Goal: Task Accomplishment & Management: Complete application form

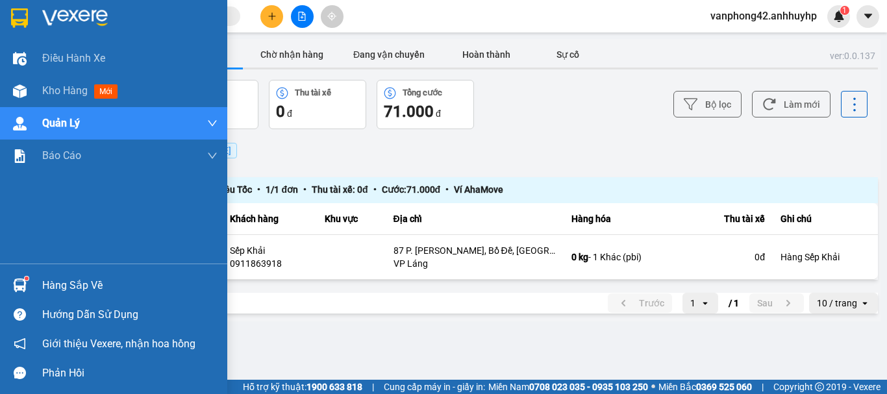
click at [10, 274] on div at bounding box center [19, 285] width 23 height 23
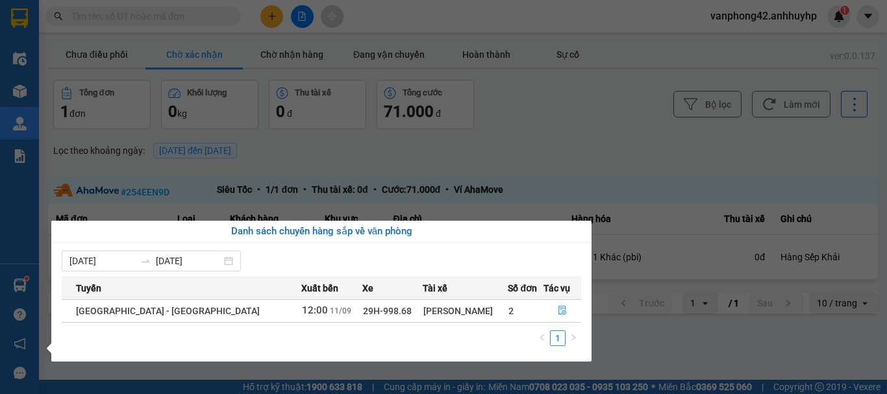
drag, startPoint x: 588, startPoint y: 342, endPoint x: 633, endPoint y: 318, distance: 50.8
click at [588, 342] on div "[DATE] [DATE] Tuyến Xuất [GEOGRAPHIC_DATA] Số đơn Tác vụ [GEOGRAPHIC_DATA] - [G…" at bounding box center [321, 302] width 540 height 119
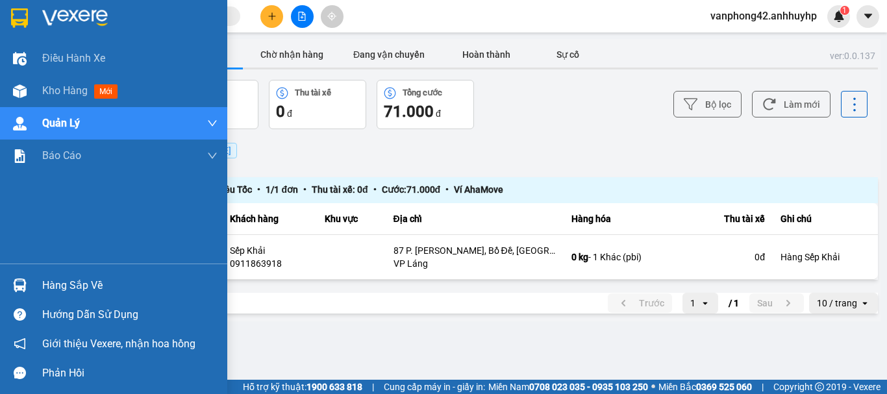
drag, startPoint x: 31, startPoint y: 101, endPoint x: 25, endPoint y: 97, distance: 7.0
click at [31, 101] on div "Điều hành xe Kho hàng mới Quản [PERSON_NAME] lý chuyến Quản lý khách hàng mới Q…" at bounding box center [113, 197] width 227 height 394
click at [21, 93] on img at bounding box center [20, 91] width 14 height 14
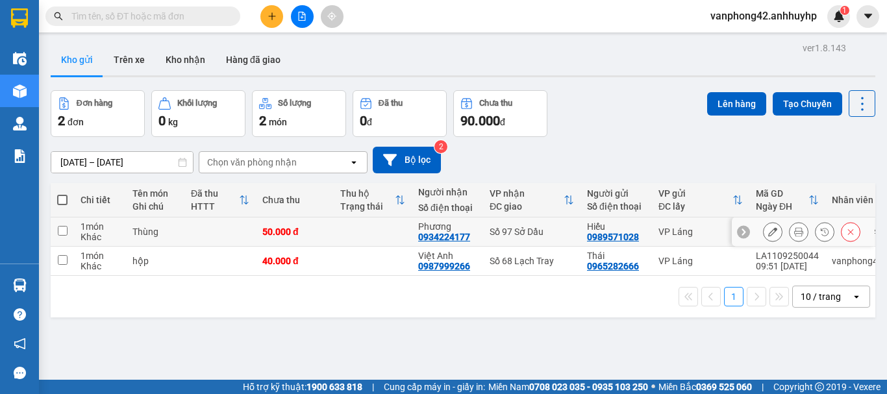
drag, startPoint x: 55, startPoint y: 219, endPoint x: 68, endPoint y: 228, distance: 15.5
click at [55, 219] on td at bounding box center [62, 231] width 23 height 29
checkbox input "true"
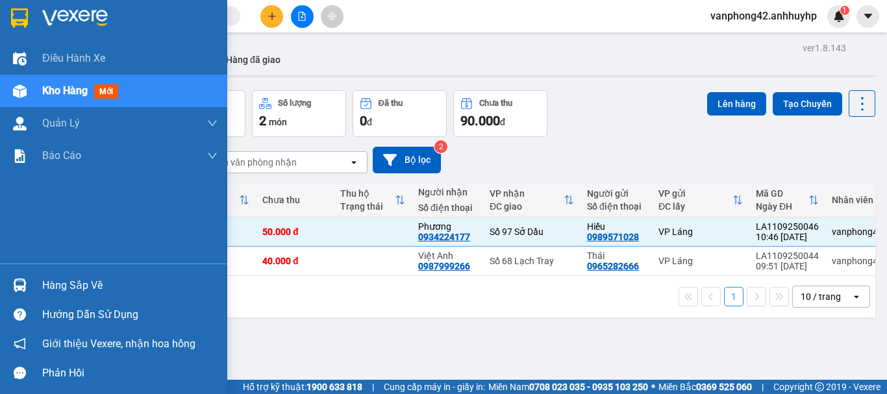
click at [27, 90] on div at bounding box center [19, 91] width 23 height 23
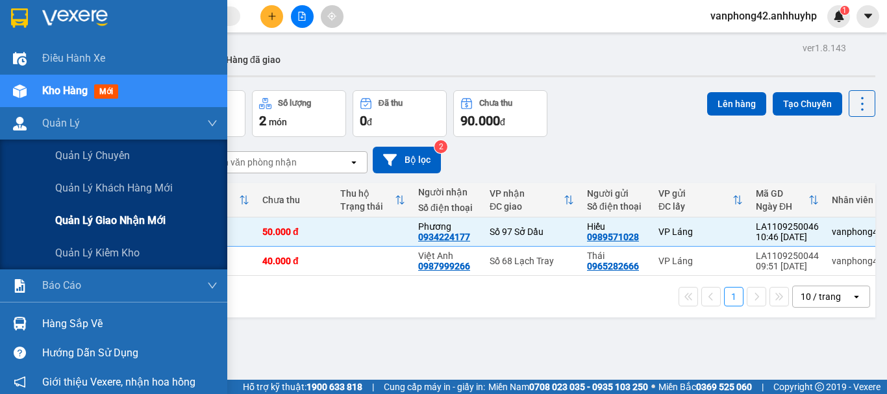
click at [51, 219] on div "Quản lý giao nhận mới" at bounding box center [113, 221] width 227 height 32
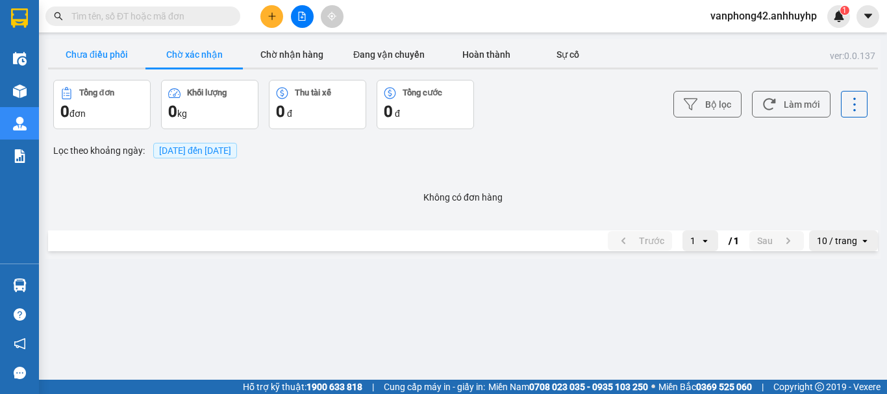
click at [93, 50] on button "Chưa điều phối" at bounding box center [96, 55] width 97 height 26
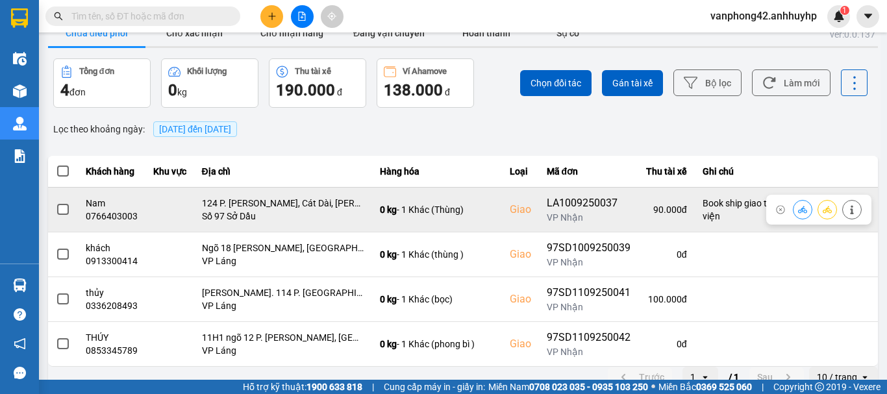
scroll to position [38, 0]
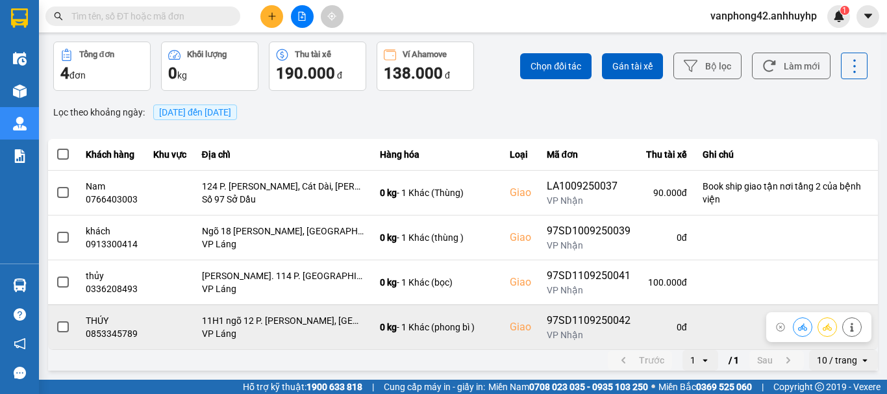
click at [64, 325] on span at bounding box center [63, 327] width 12 height 12
click at [56, 320] on input "checkbox" at bounding box center [56, 320] width 0 height 0
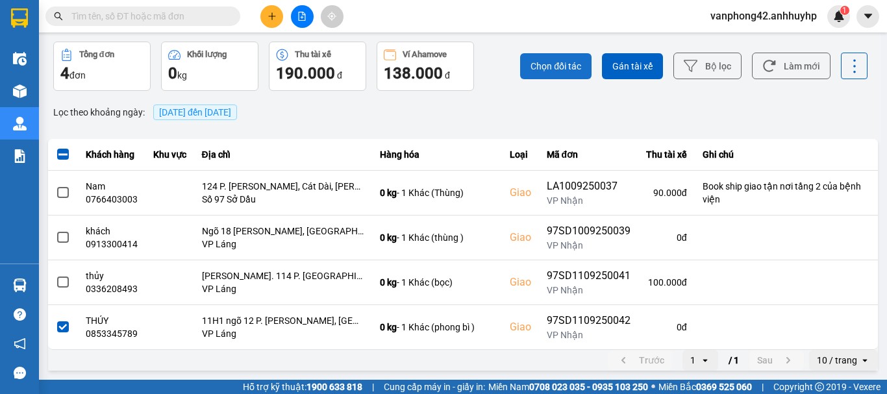
click at [530, 62] on span "Chọn đối tác" at bounding box center [555, 66] width 51 height 13
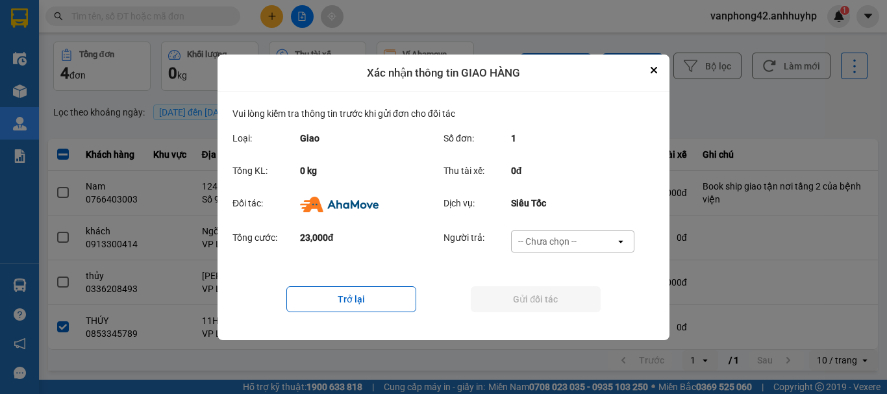
click at [549, 241] on div "-- Chưa chọn --" at bounding box center [547, 241] width 58 height 13
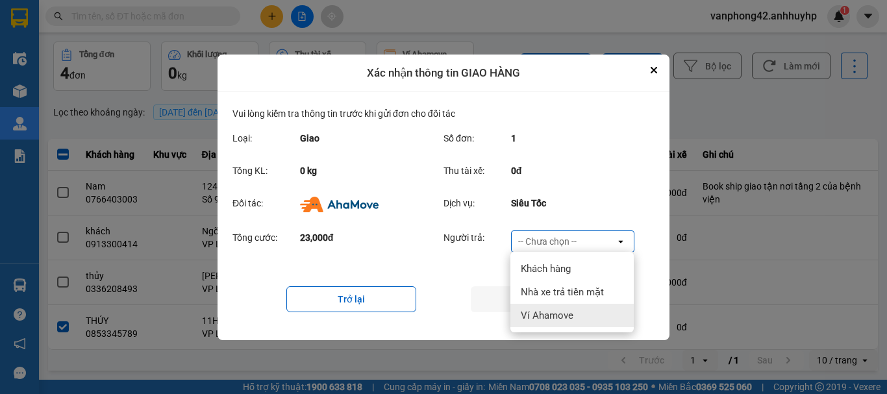
click at [532, 311] on span "Ví Ahamove" at bounding box center [547, 315] width 53 height 13
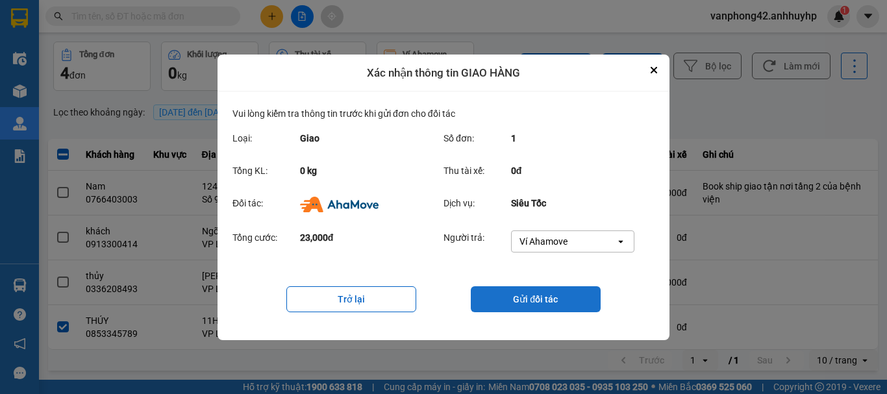
click at [513, 307] on button "Gửi đối tác" at bounding box center [536, 299] width 130 height 26
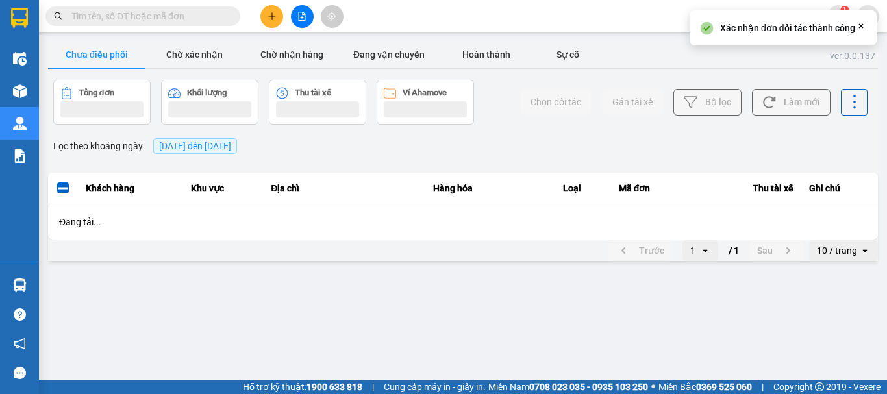
scroll to position [0, 0]
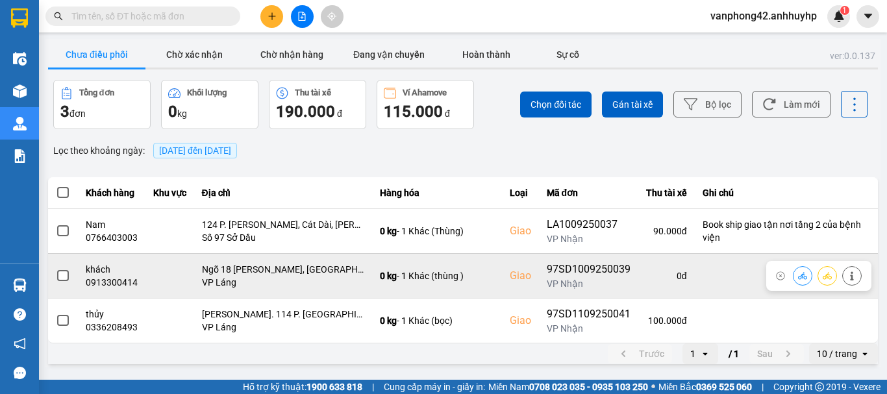
click at [70, 279] on td at bounding box center [63, 275] width 30 height 45
click at [68, 278] on span at bounding box center [63, 276] width 12 height 12
click at [56, 269] on input "checkbox" at bounding box center [56, 269] width 0 height 0
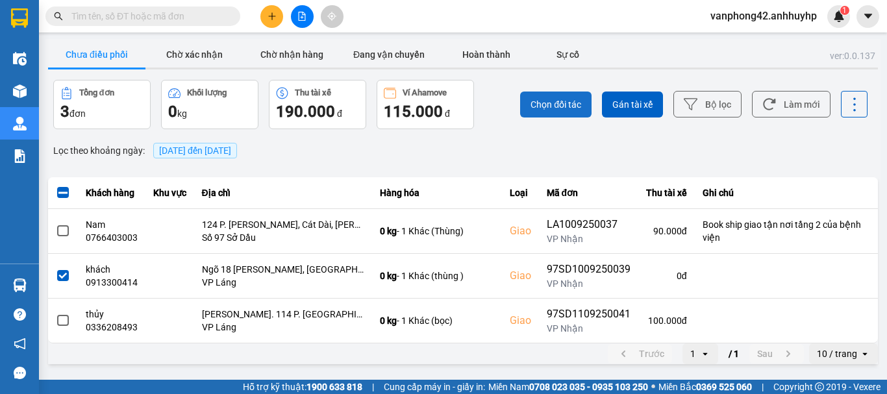
click at [538, 103] on span "Chọn đối tác" at bounding box center [555, 104] width 51 height 13
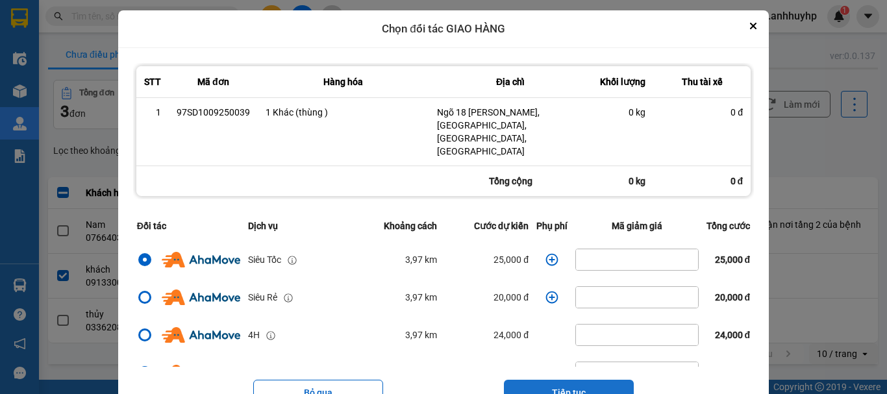
click at [512, 380] on button "Tiếp tục" at bounding box center [569, 393] width 130 height 26
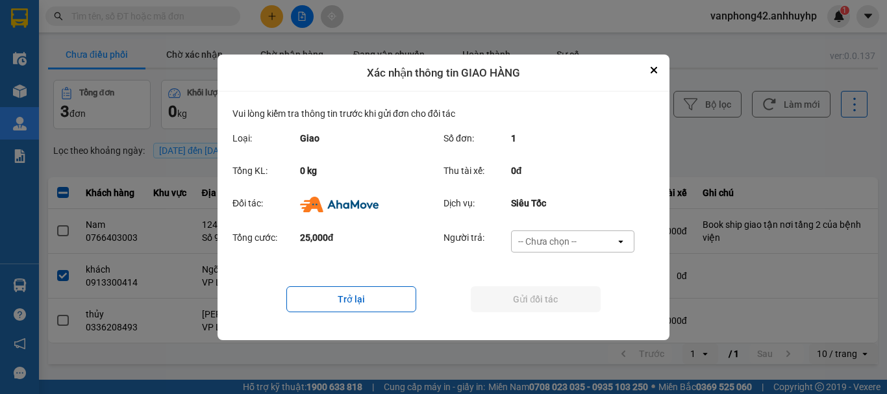
drag, startPoint x: 525, startPoint y: 240, endPoint x: 527, endPoint y: 251, distance: 10.7
click at [525, 242] on div "-- Chưa chọn --" at bounding box center [547, 241] width 58 height 13
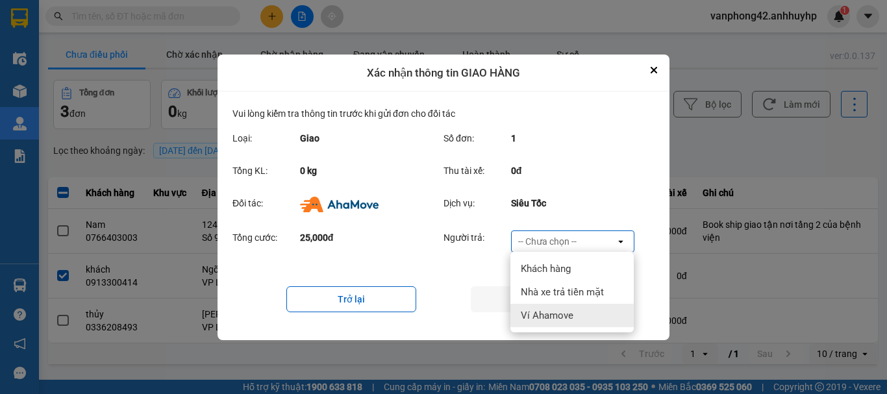
click at [525, 315] on span "Ví Ahamove" at bounding box center [547, 315] width 53 height 13
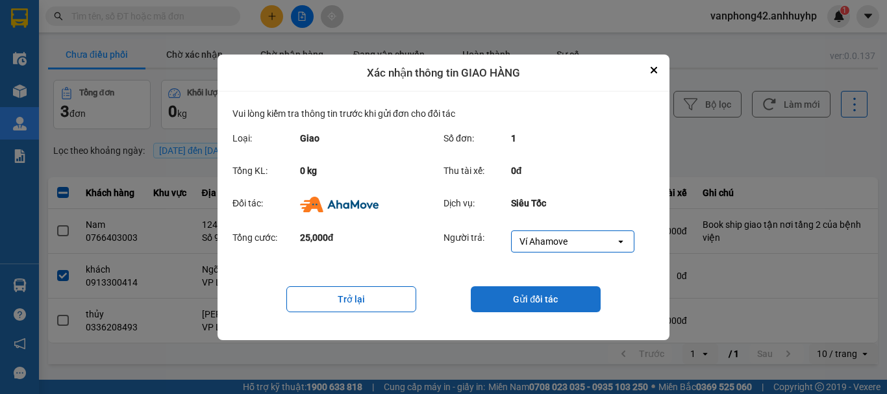
click at [515, 295] on button "Gửi đối tác" at bounding box center [536, 299] width 130 height 26
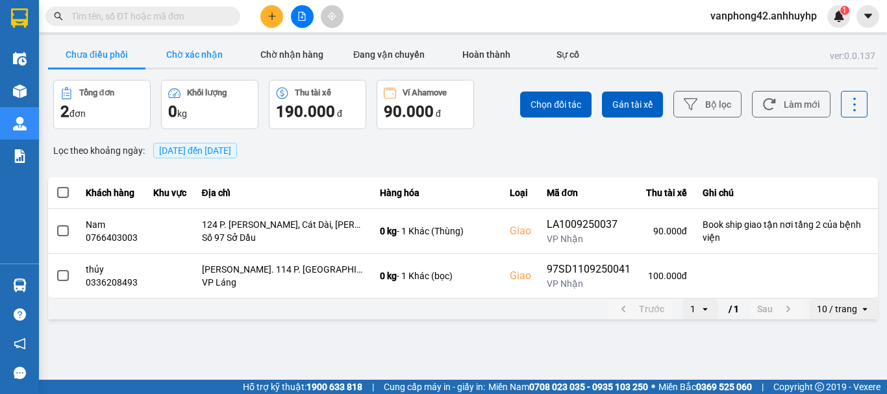
click at [196, 60] on button "Chờ xác nhận" at bounding box center [193, 55] width 97 height 26
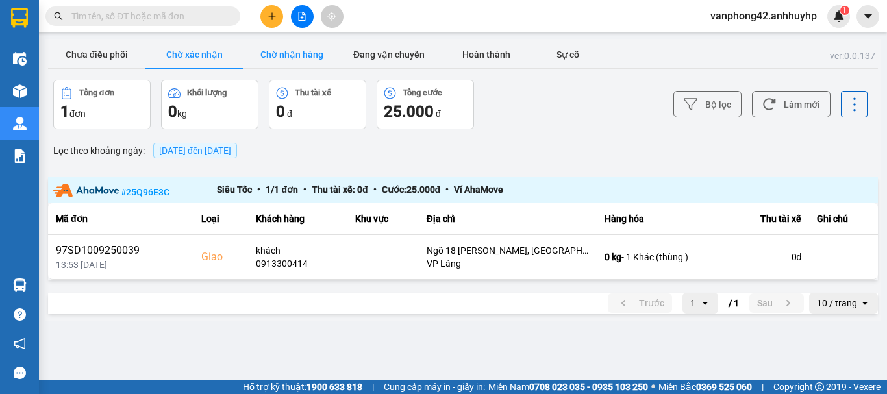
click at [283, 43] on button "Chờ nhận hàng" at bounding box center [291, 55] width 97 height 26
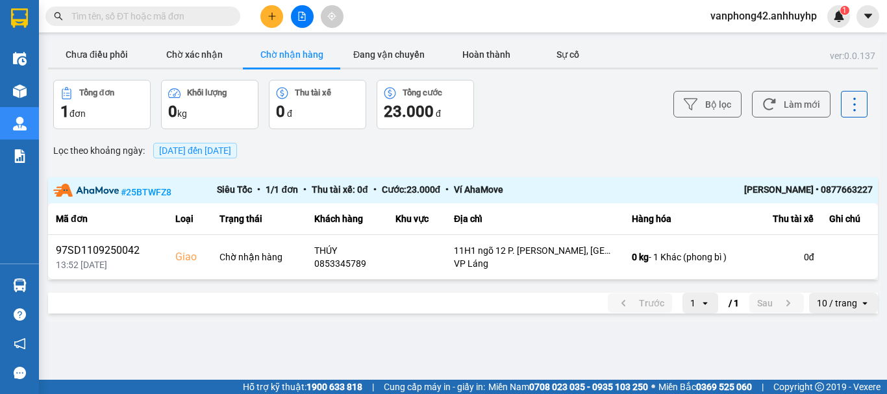
drag, startPoint x: 172, startPoint y: 46, endPoint x: 153, endPoint y: 37, distance: 20.9
click at [167, 43] on button "Chờ xác nhận" at bounding box center [193, 55] width 97 height 26
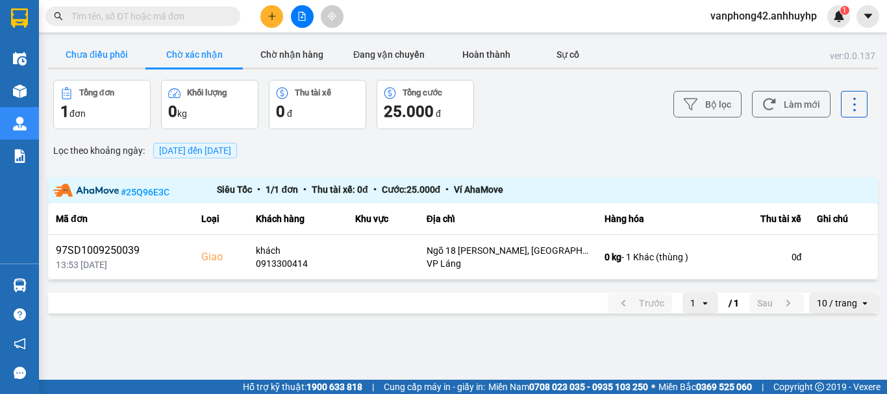
click at [98, 67] on button "Chưa điều phối" at bounding box center [96, 55] width 97 height 26
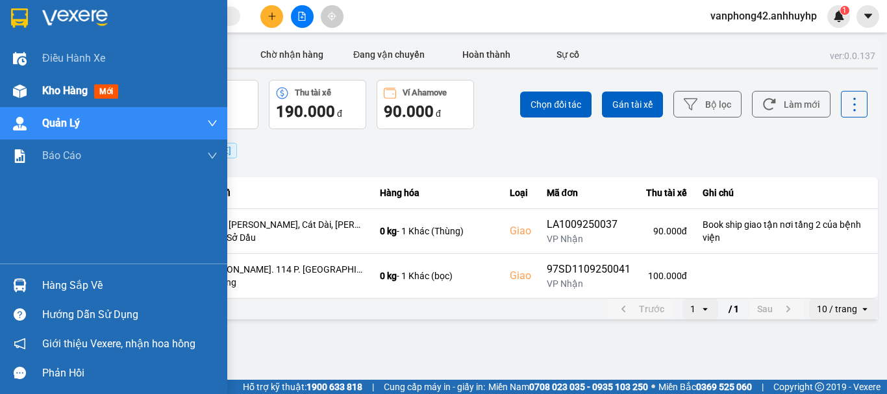
click at [7, 90] on div "Kho hàng mới" at bounding box center [113, 91] width 227 height 32
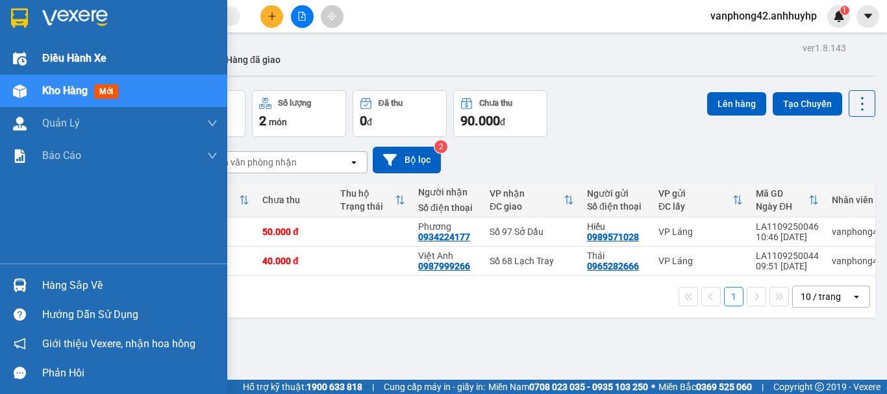
drag, startPoint x: 24, startPoint y: 60, endPoint x: 33, endPoint y: 64, distance: 9.9
click at [25, 60] on img at bounding box center [20, 59] width 14 height 14
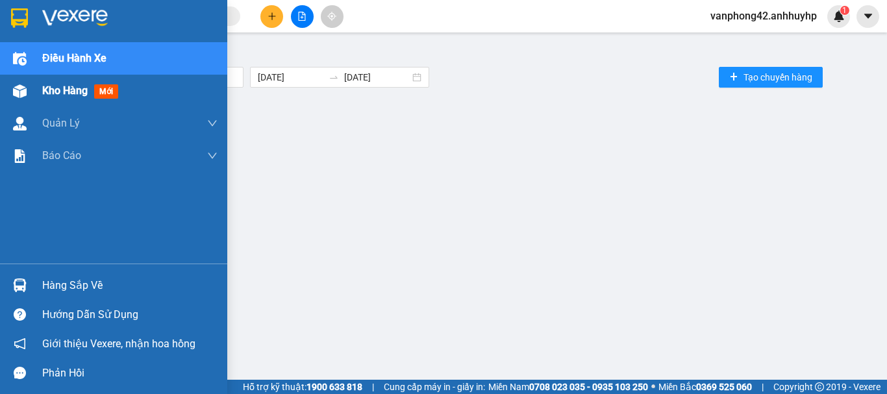
click at [21, 95] on img at bounding box center [20, 91] width 14 height 14
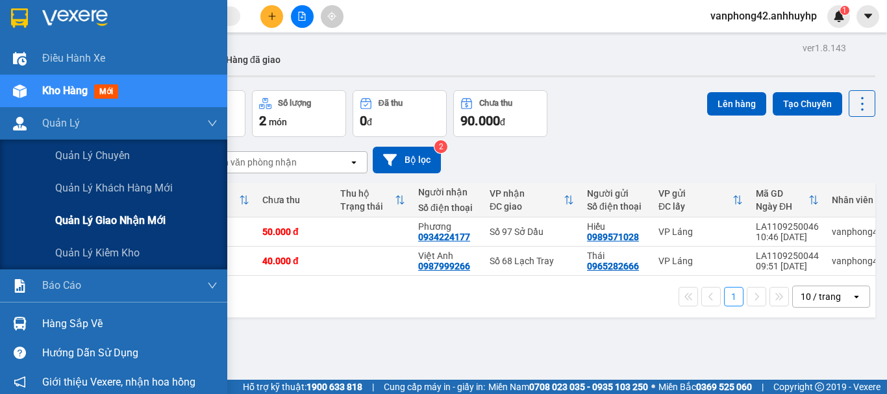
drag, startPoint x: 72, startPoint y: 219, endPoint x: 54, endPoint y: 202, distance: 24.8
click at [71, 219] on span "Quản lý giao nhận mới" at bounding box center [110, 220] width 110 height 16
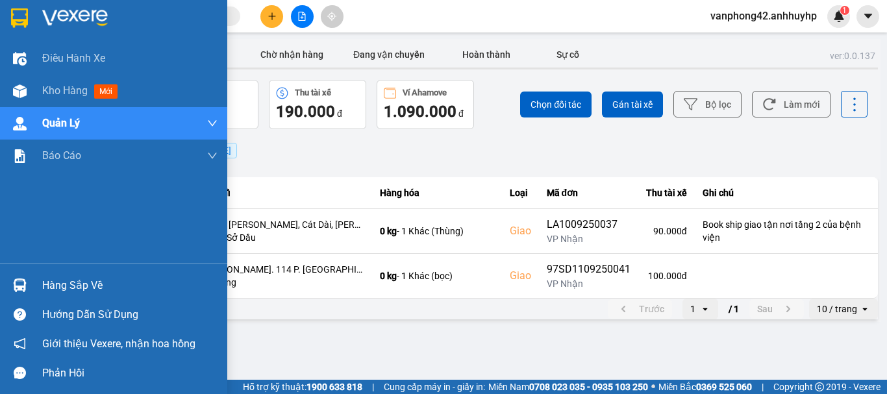
drag, startPoint x: 19, startPoint y: 292, endPoint x: 186, endPoint y: 317, distance: 168.0
click at [21, 292] on div at bounding box center [19, 285] width 23 height 23
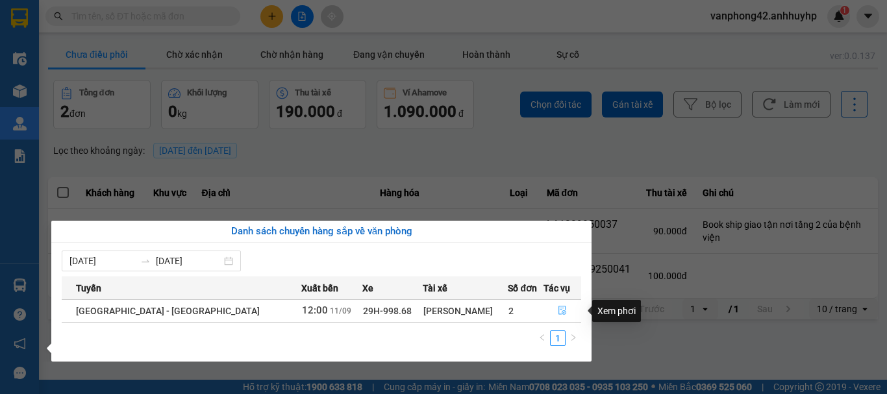
click at [558, 314] on icon "file-done" at bounding box center [562, 310] width 9 height 9
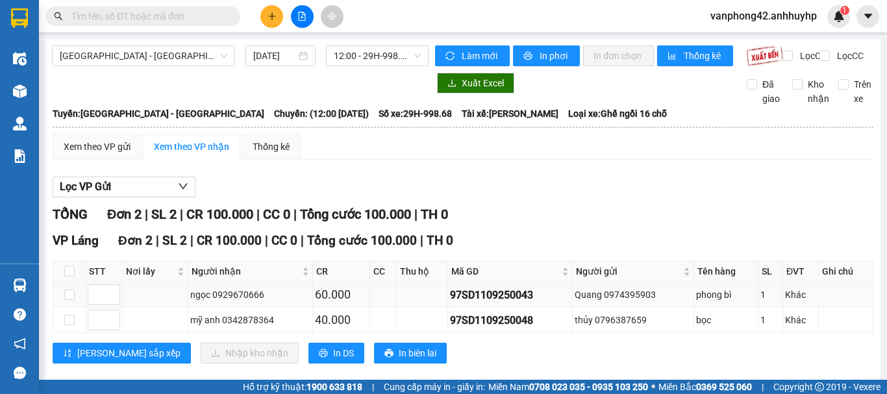
click at [488, 308] on td "97SD1109250043" at bounding box center [510, 294] width 124 height 25
copy div "97SD1109250043"
click at [493, 329] on div "97SD1109250048" at bounding box center [509, 320] width 119 height 16
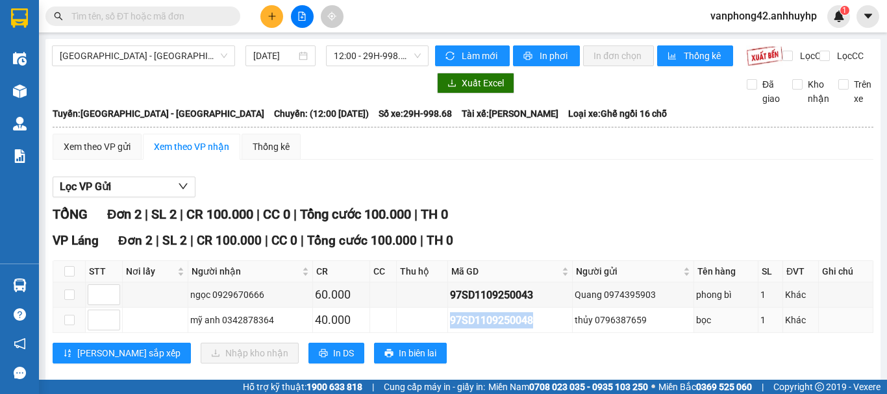
copy div "97SD1109250048"
click at [70, 277] on input "checkbox" at bounding box center [69, 271] width 10 height 10
checkbox input "true"
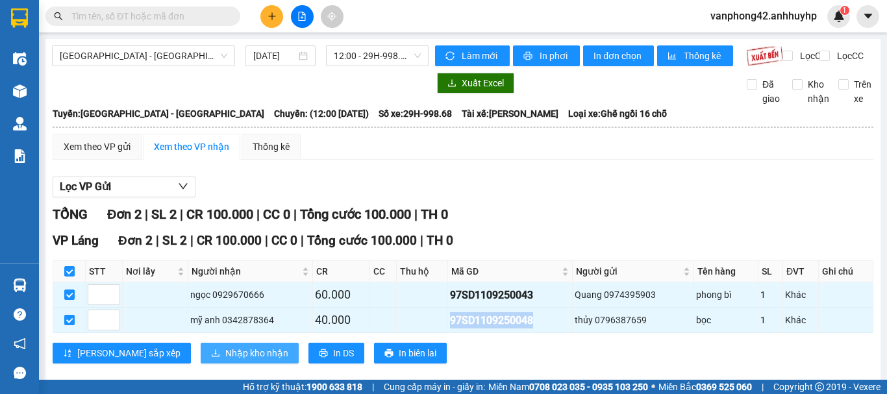
click at [225, 360] on span "Nhập kho nhận" at bounding box center [256, 353] width 63 height 14
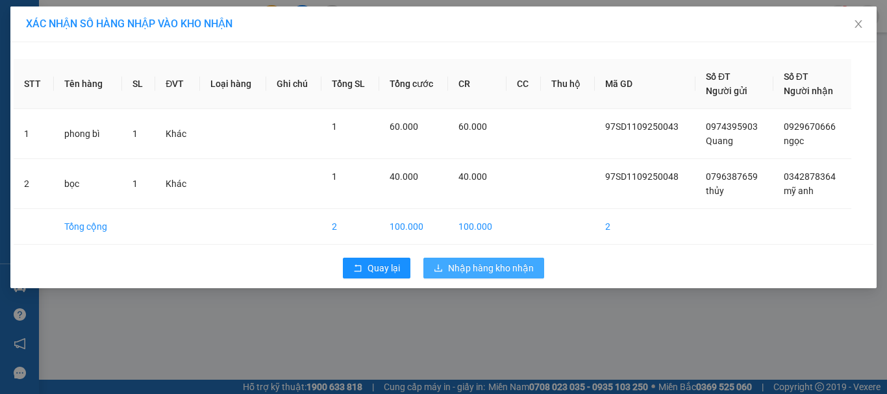
click at [485, 264] on span "Nhập hàng kho nhận" at bounding box center [491, 268] width 86 height 14
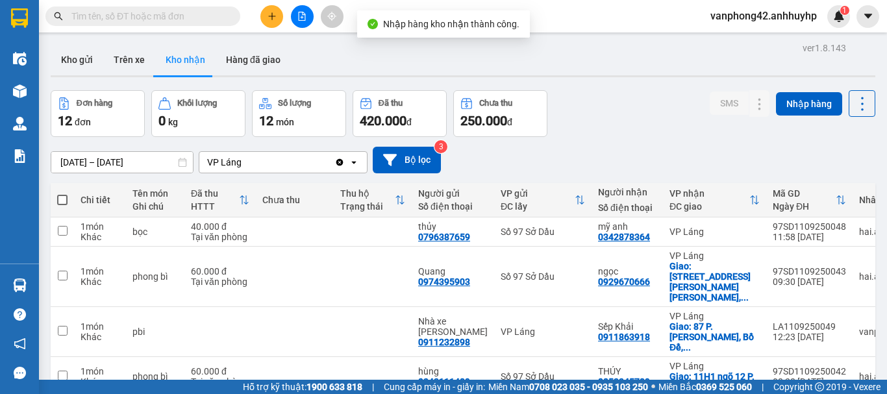
drag, startPoint x: 87, startPoint y: 67, endPoint x: 110, endPoint y: 93, distance: 35.4
click at [87, 67] on button "Kho gửi" at bounding box center [77, 59] width 53 height 31
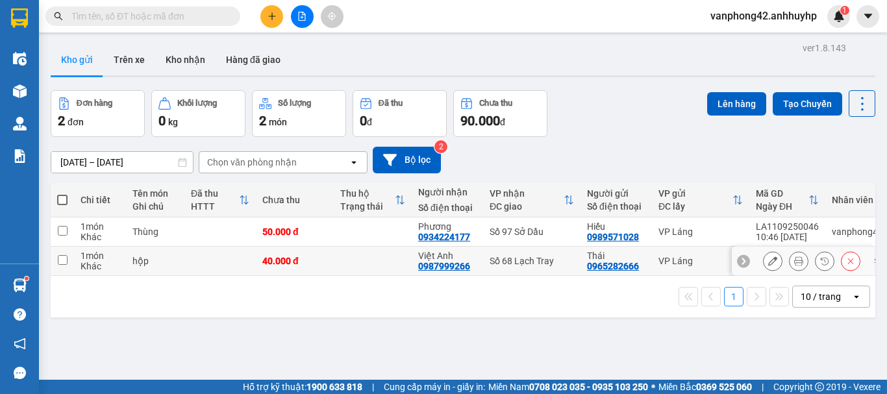
click at [445, 274] on td "Việt Anh 0987999266" at bounding box center [447, 261] width 71 height 29
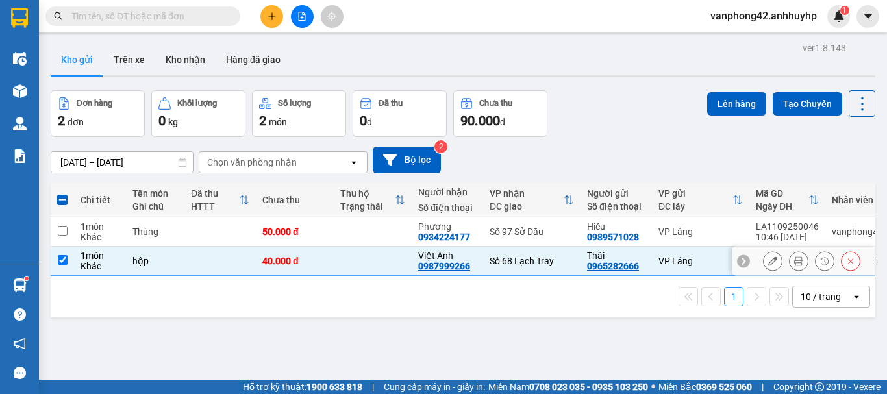
click at [120, 254] on td "1 món Khác" at bounding box center [100, 261] width 52 height 29
checkbox input "false"
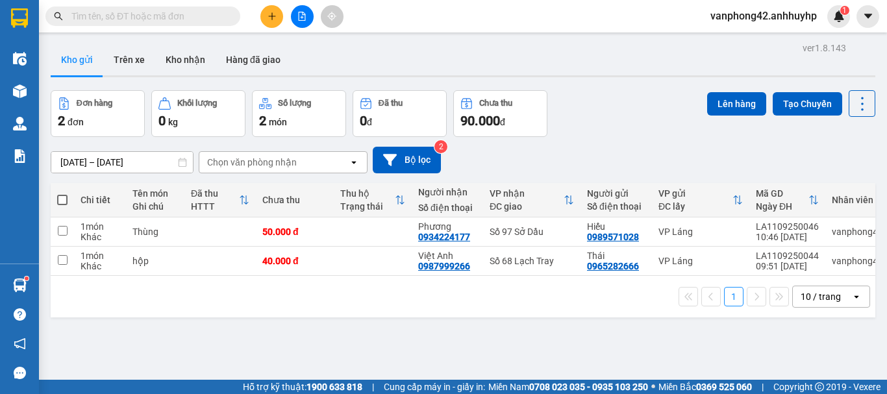
click at [270, 13] on icon "plus" at bounding box center [271, 16] width 9 height 9
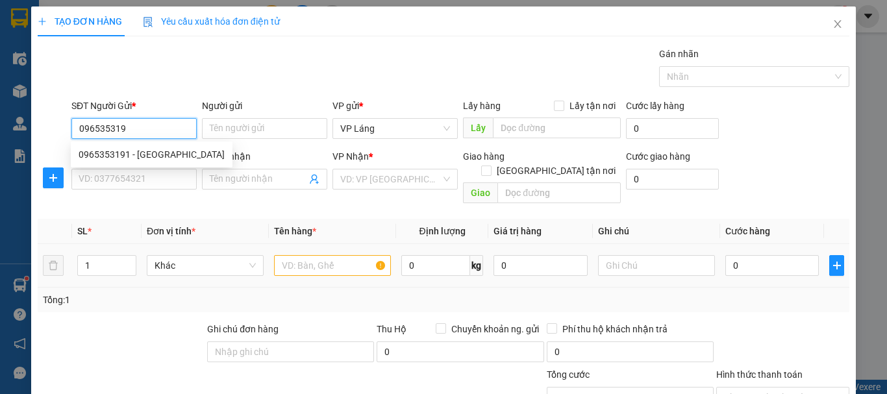
type input "0965353191"
click at [149, 157] on div "0965353191 - Phước Hiếu" at bounding box center [152, 154] width 146 height 14
type input "Phước Hiếu"
type input "0965353191"
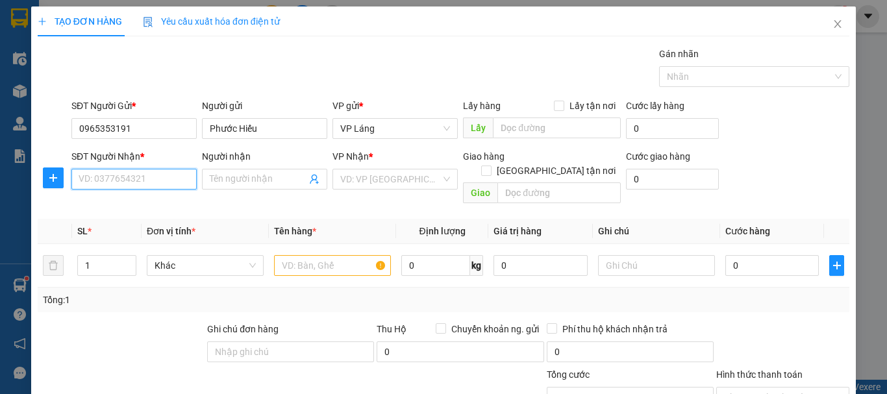
click at [167, 182] on input "SĐT Người Nhận *" at bounding box center [133, 179] width 125 height 21
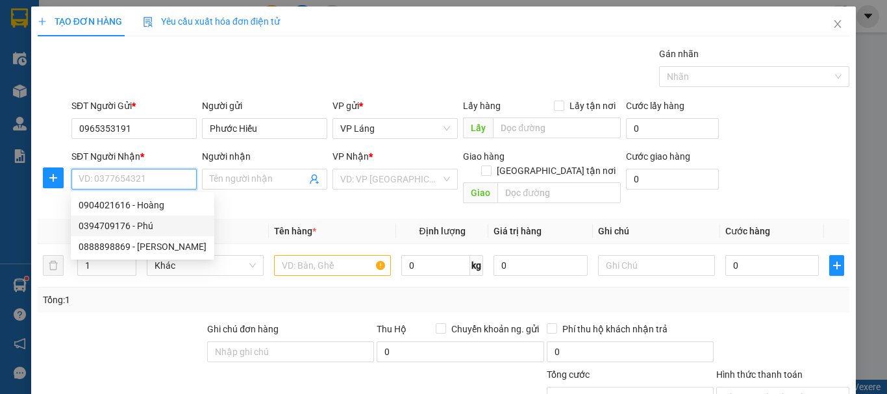
click at [151, 230] on div "0394709176 - Phú" at bounding box center [143, 226] width 128 height 14
type input "0394709176"
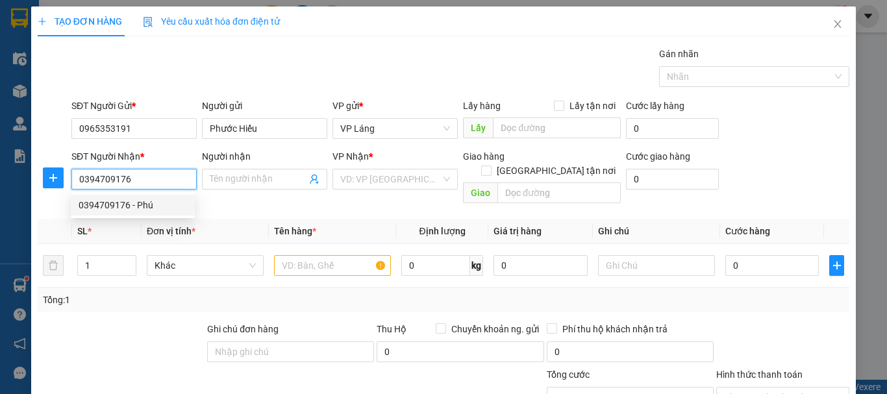
type input "Phú"
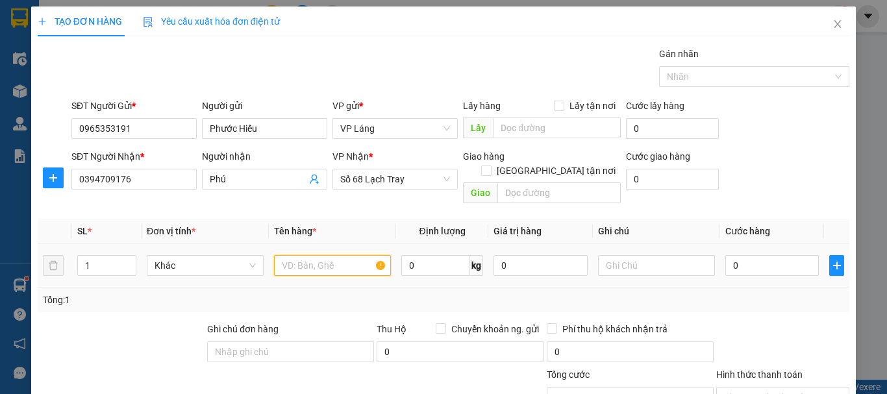
click at [316, 255] on input "text" at bounding box center [332, 265] width 117 height 21
type input "bọc"
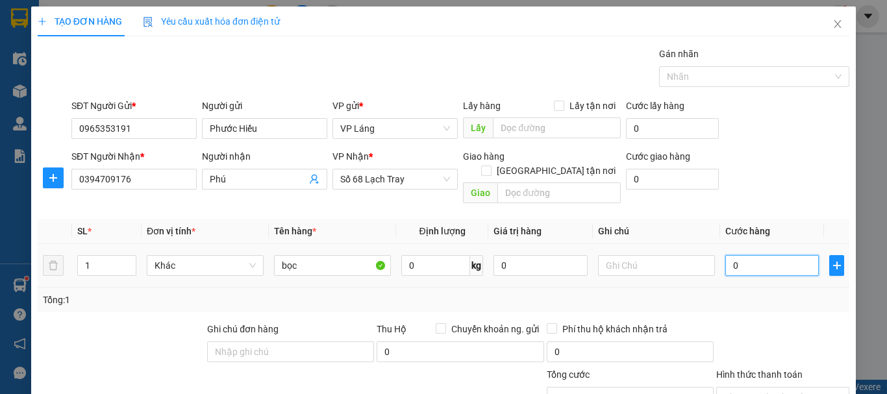
click at [726, 255] on input "0" at bounding box center [771, 265] width 93 height 21
type input "4"
type input "40"
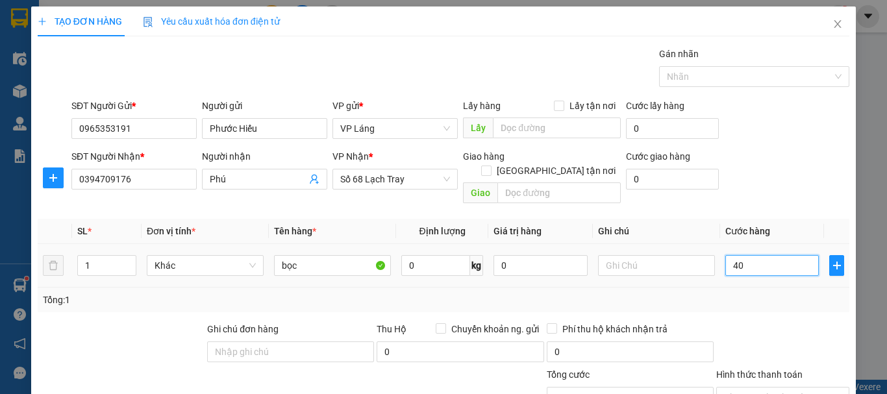
type input "40"
type input "400"
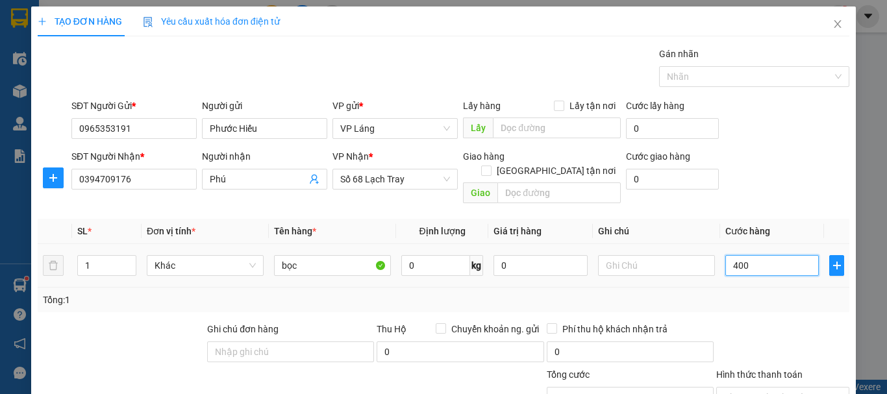
type input "4.000"
type input "40.000"
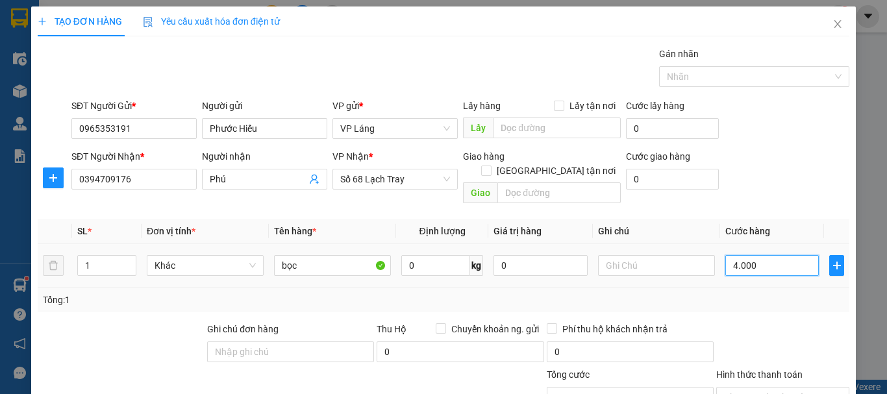
type input "40.000"
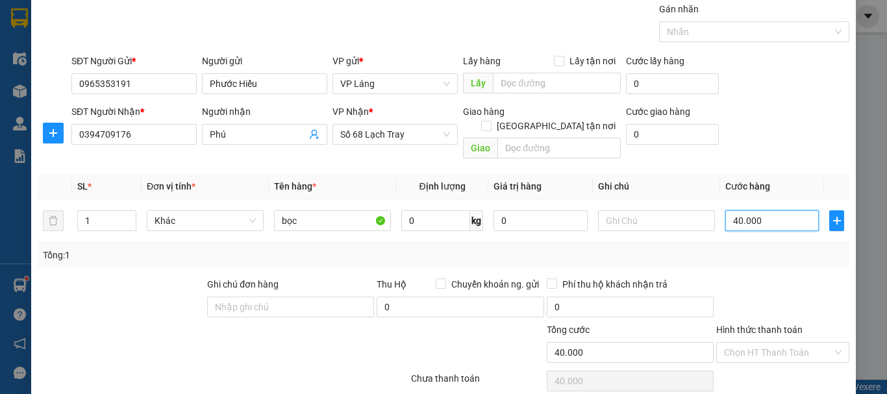
scroll to position [86, 0]
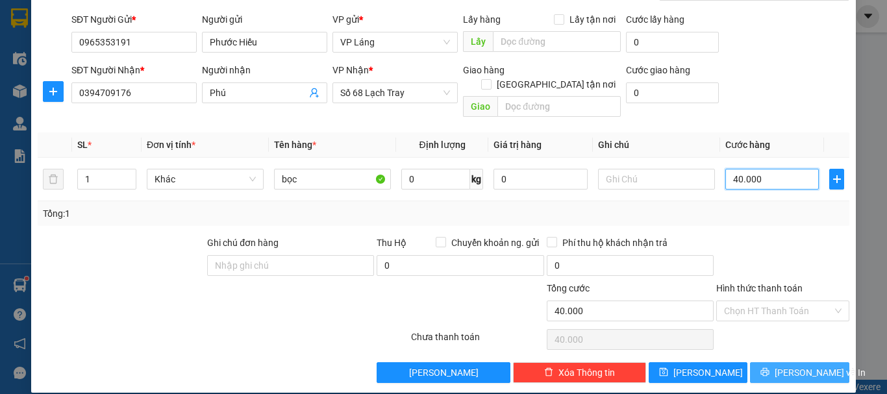
type input "40.000"
drag, startPoint x: 760, startPoint y: 358, endPoint x: 767, endPoint y: 354, distance: 7.6
click at [762, 362] on button "Lưu và In" at bounding box center [799, 372] width 99 height 21
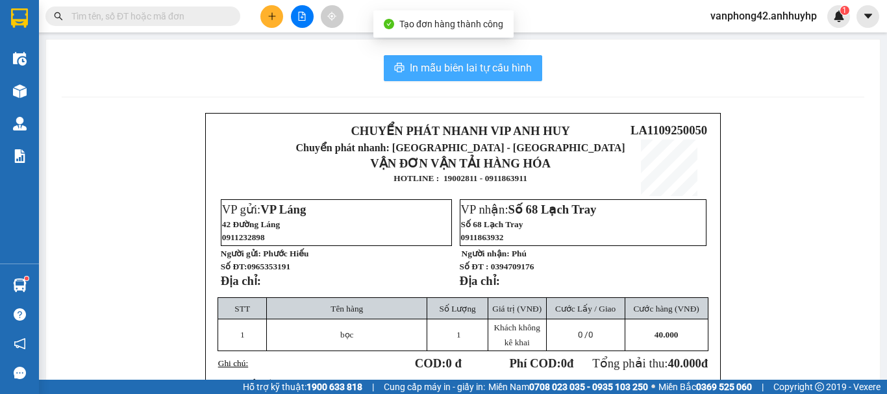
click at [411, 74] on span "In mẫu biên lai tự cấu hình" at bounding box center [471, 68] width 122 height 16
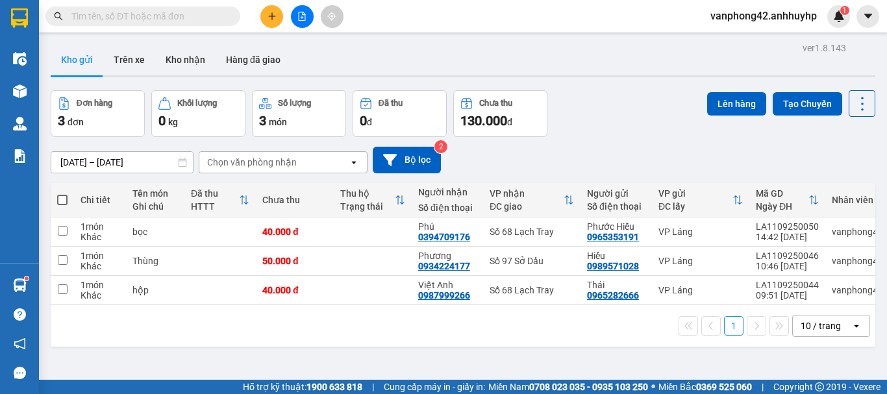
drag, startPoint x: 641, startPoint y: 310, endPoint x: 871, endPoint y: 293, distance: 230.5
click at [878, 297] on main "ver 1.8.143 Kho gửi Trên xe Kho nhận Hàng đã giao Đơn hàng 3 đơn Khối lượng 0 k…" at bounding box center [443, 190] width 887 height 380
click at [756, 226] on div "LA1109250050" at bounding box center [787, 226] width 63 height 10
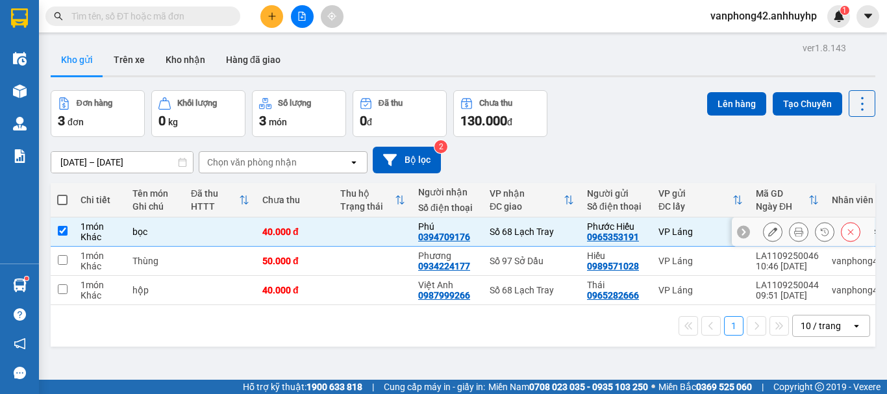
click at [756, 226] on div "LA1109250050" at bounding box center [787, 226] width 63 height 10
checkbox input "false"
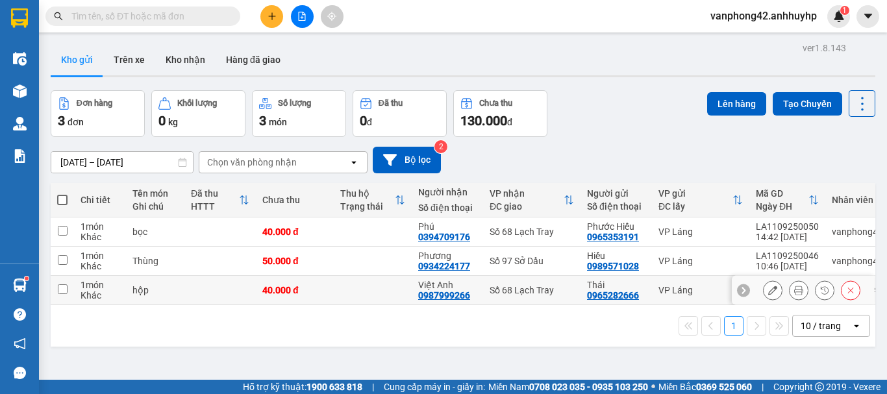
drag, startPoint x: 559, startPoint y: 304, endPoint x: 616, endPoint y: 304, distance: 57.1
click at [615, 304] on tr "1 món Khác hộp 40.000 đ Việt Anh 0987999266 Số 68 Lạch Tray Thái 0965282666 VP …" at bounding box center [493, 290] width 884 height 29
checkbox input "true"
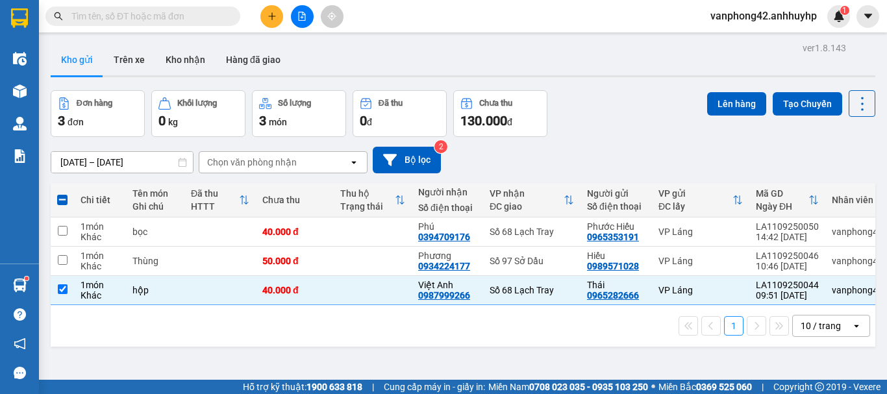
click at [602, 334] on div "1 10 / trang open" at bounding box center [463, 326] width 814 height 22
click at [756, 225] on div "LA1109250050" at bounding box center [787, 226] width 63 height 10
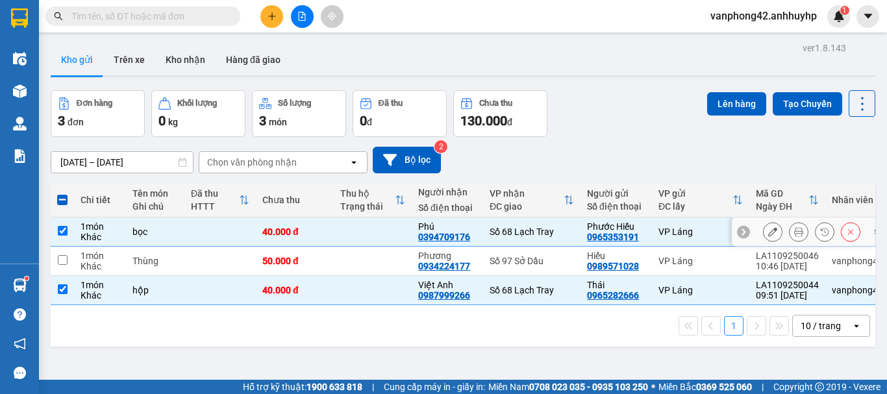
click at [756, 225] on div "LA1109250050" at bounding box center [787, 226] width 63 height 10
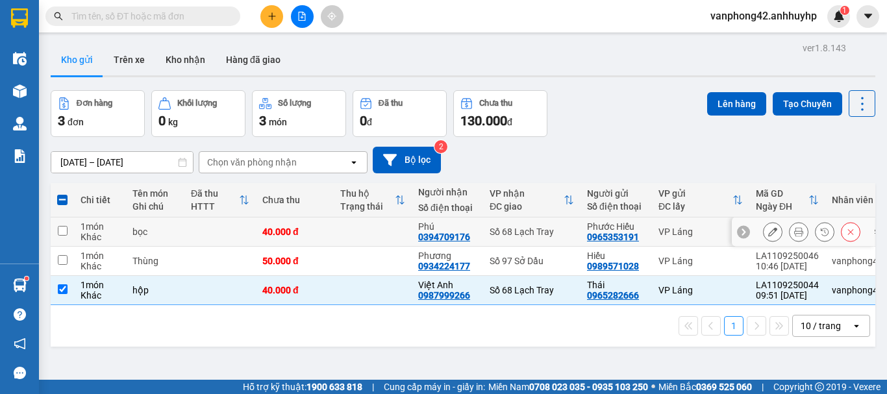
click at [60, 228] on input "checkbox" at bounding box center [63, 231] width 10 height 10
checkbox input "true"
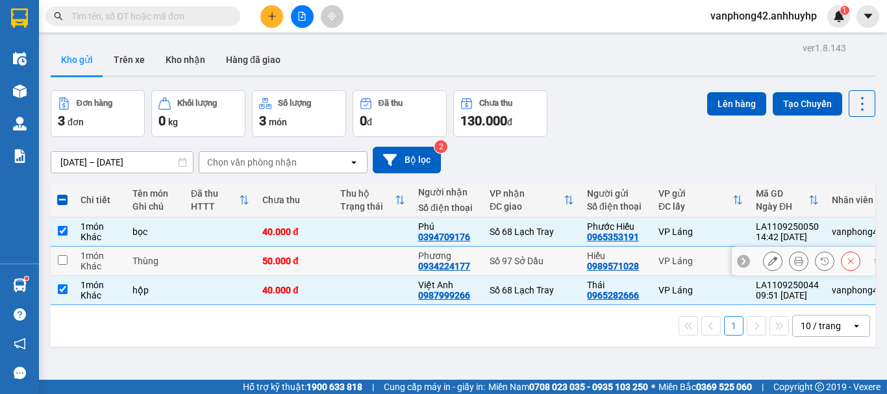
drag, startPoint x: 66, startPoint y: 262, endPoint x: 410, endPoint y: 243, distance: 344.6
click at [66, 262] on input "checkbox" at bounding box center [63, 260] width 10 height 10
checkbox input "true"
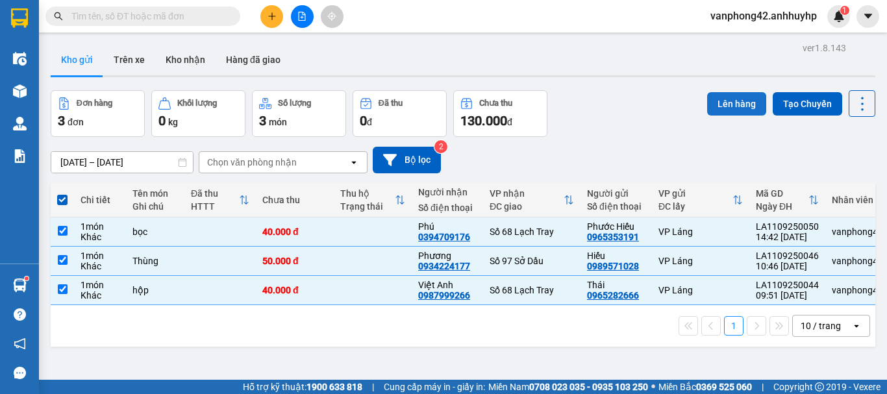
click at [723, 97] on button "Lên hàng" at bounding box center [736, 103] width 59 height 23
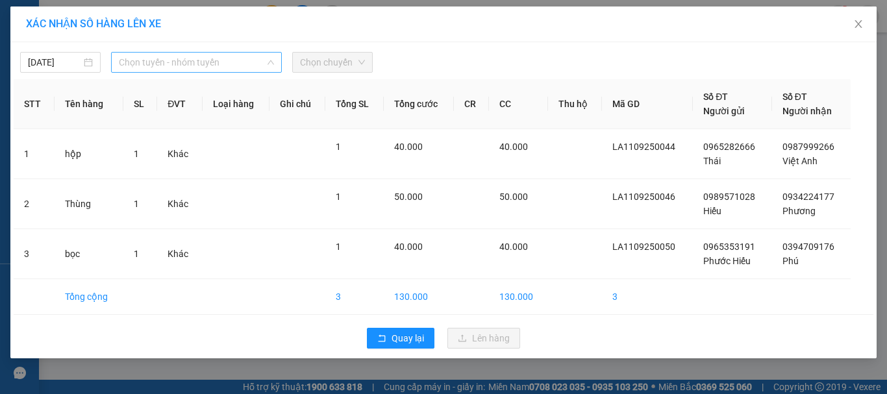
click at [161, 55] on span "Chọn tuyến - nhóm tuyến" at bounding box center [196, 62] width 155 height 19
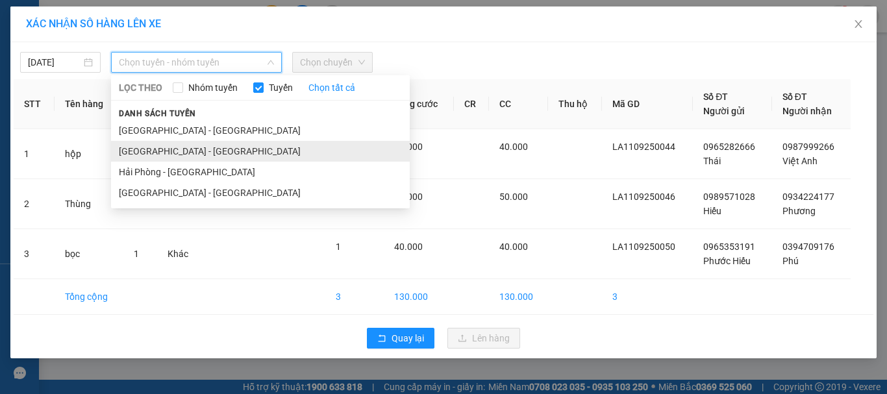
click at [182, 156] on li "Hà Nội - Hải Phòng" at bounding box center [260, 151] width 299 height 21
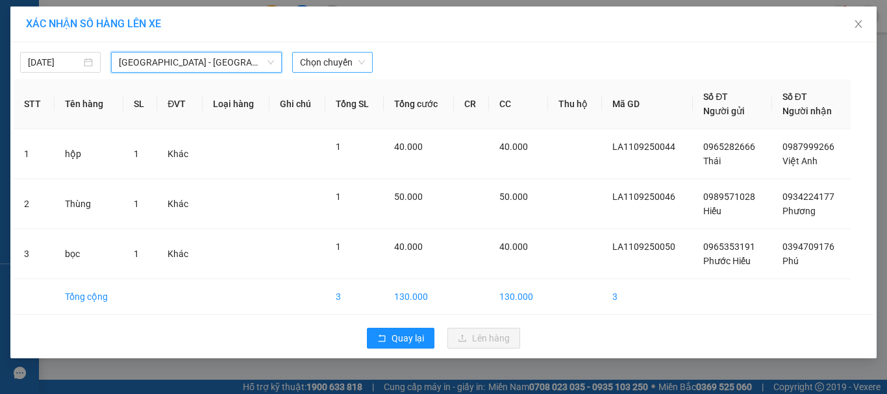
click at [327, 63] on span "Chọn chuyến" at bounding box center [332, 62] width 65 height 19
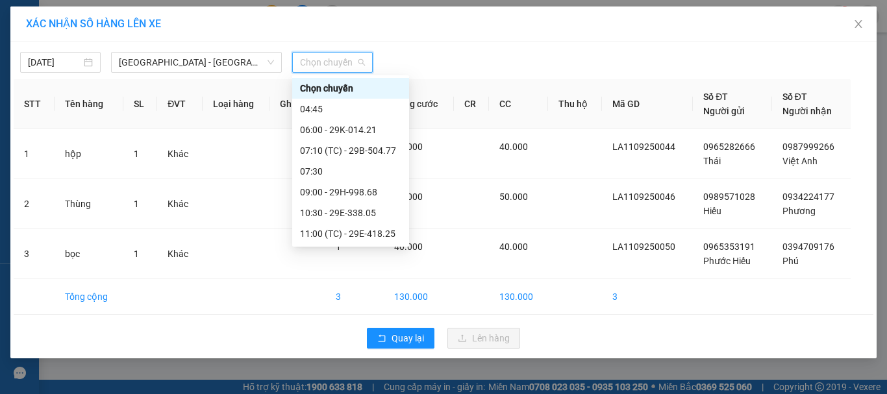
click at [361, 289] on div "15:00 - 29K-014.21" at bounding box center [350, 296] width 101 height 14
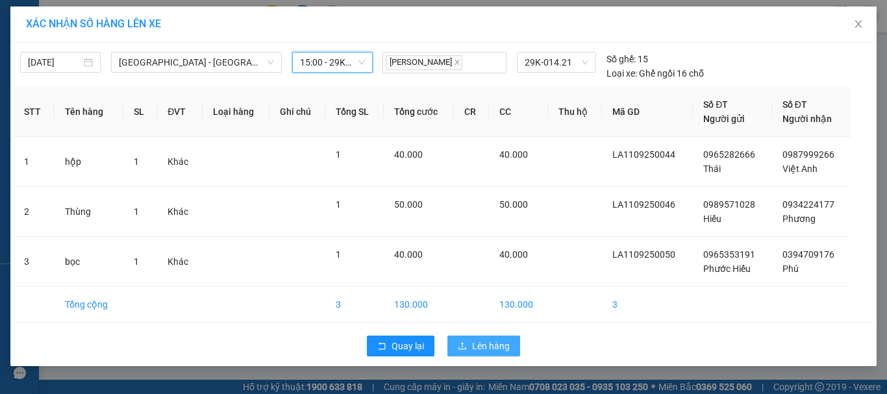
click at [503, 342] on span "Lên hàng" at bounding box center [491, 346] width 38 height 14
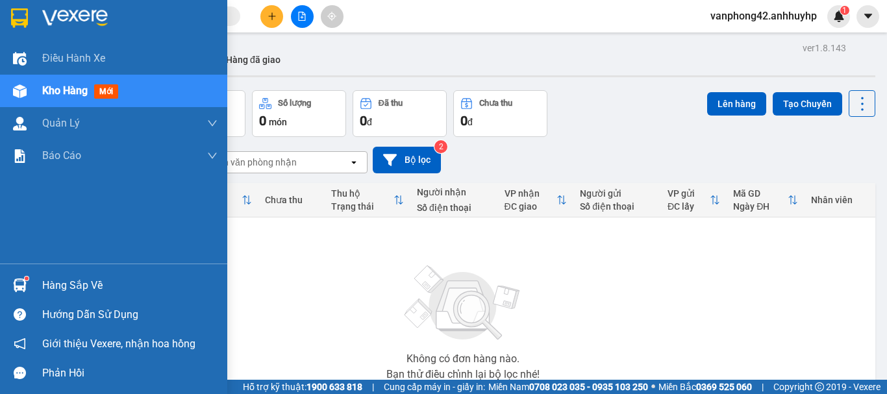
click at [13, 283] on img at bounding box center [20, 286] width 14 height 14
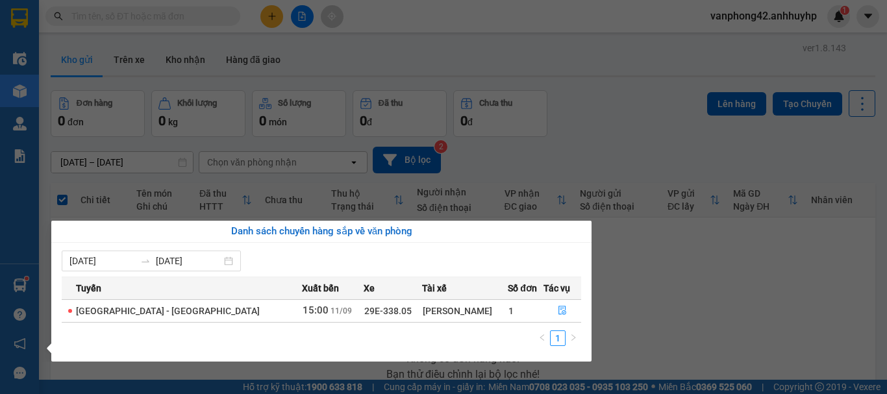
click at [654, 286] on section "Kết quả tìm kiếm ( 0 ) Bộ lọc No Data vanphong42.anhhuyhp 1 Điều hành xe Kho hà…" at bounding box center [443, 197] width 887 height 394
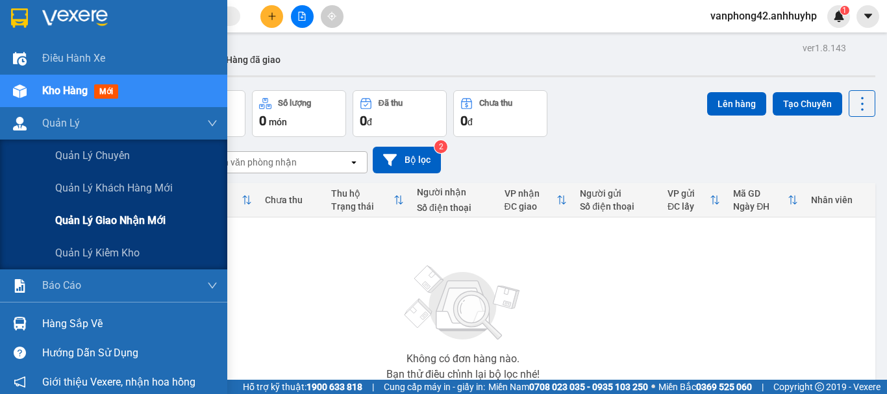
click at [77, 217] on span "Quản lý giao nhận mới" at bounding box center [110, 220] width 110 height 16
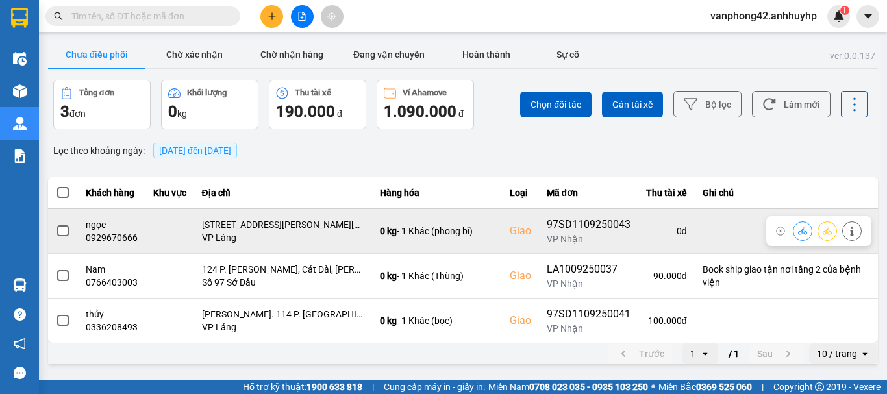
click at [62, 230] on span at bounding box center [63, 231] width 12 height 12
click at [56, 224] on input "checkbox" at bounding box center [56, 224] width 0 height 0
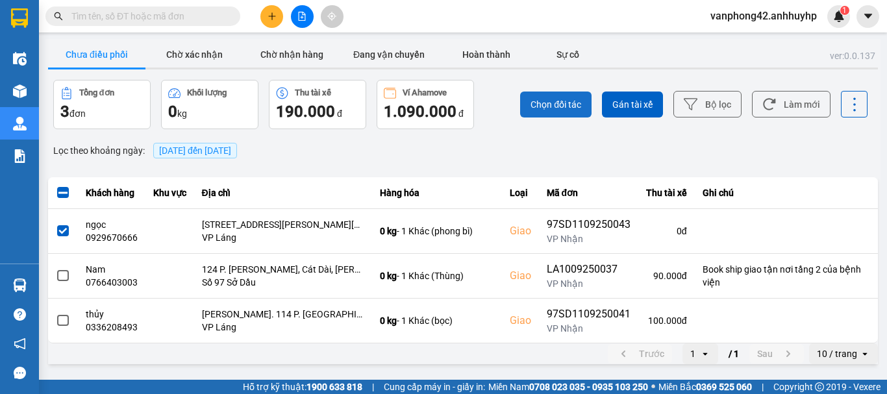
click at [554, 102] on span "Chọn đối tác" at bounding box center [555, 104] width 51 height 13
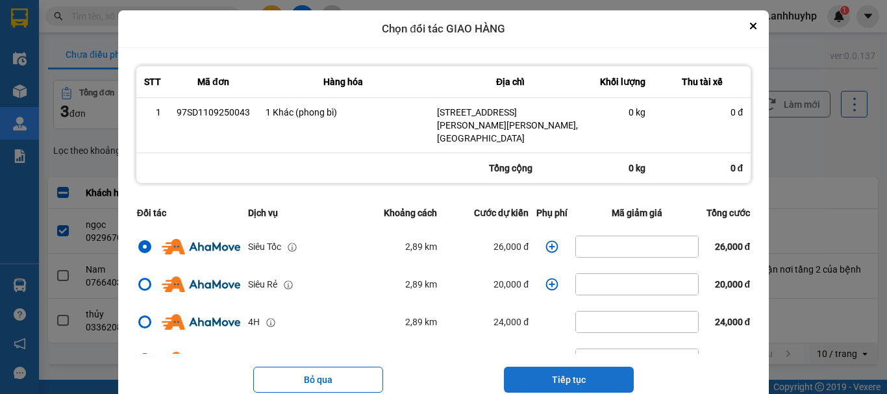
click at [545, 372] on button "Tiếp tục" at bounding box center [569, 380] width 130 height 26
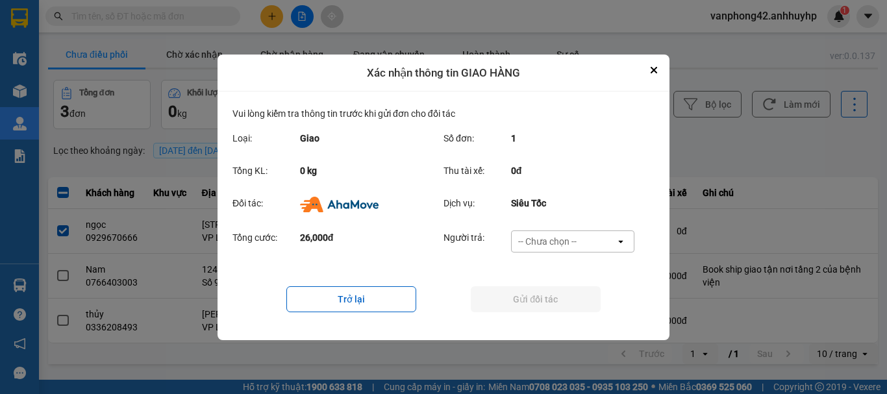
click at [546, 242] on div "-- Chưa chọn --" at bounding box center [547, 241] width 58 height 13
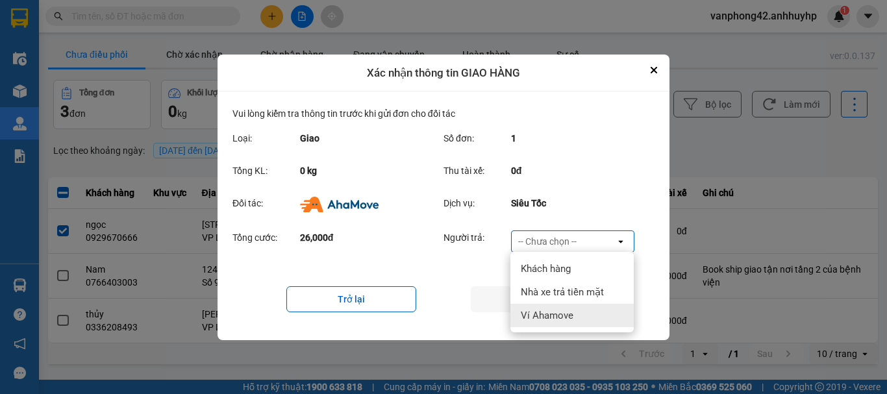
click at [540, 310] on span "Ví Ahamove" at bounding box center [547, 315] width 53 height 13
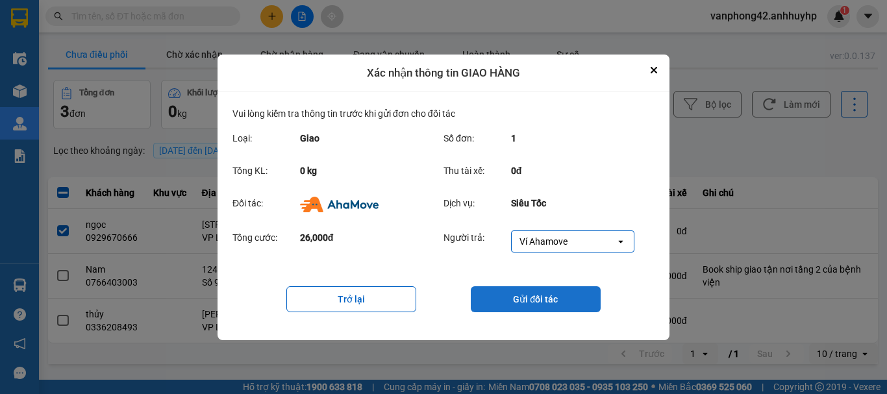
click at [518, 292] on button "Gửi đối tác" at bounding box center [536, 299] width 130 height 26
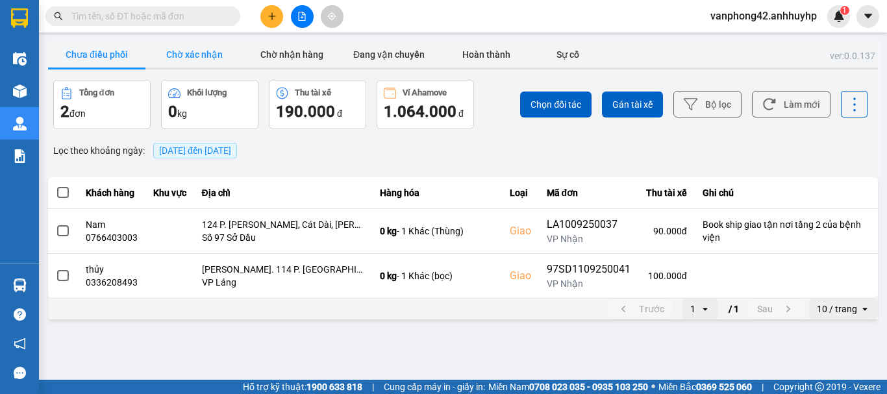
click at [190, 42] on button "Chờ xác nhận" at bounding box center [193, 55] width 97 height 26
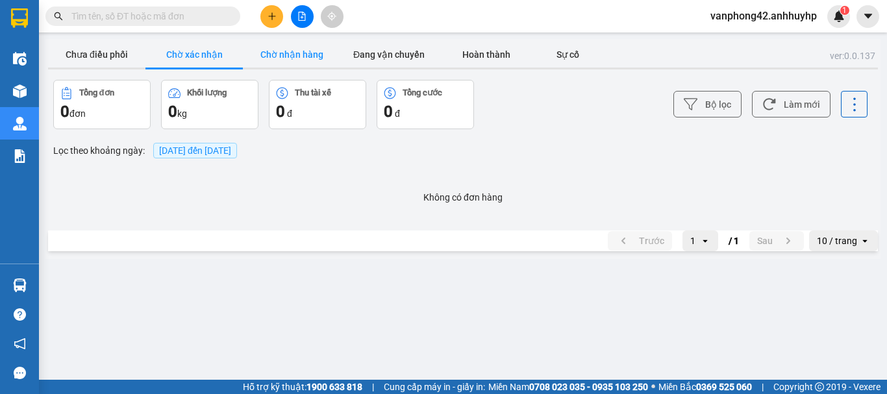
click at [277, 52] on button "Chờ nhận hàng" at bounding box center [291, 55] width 97 height 26
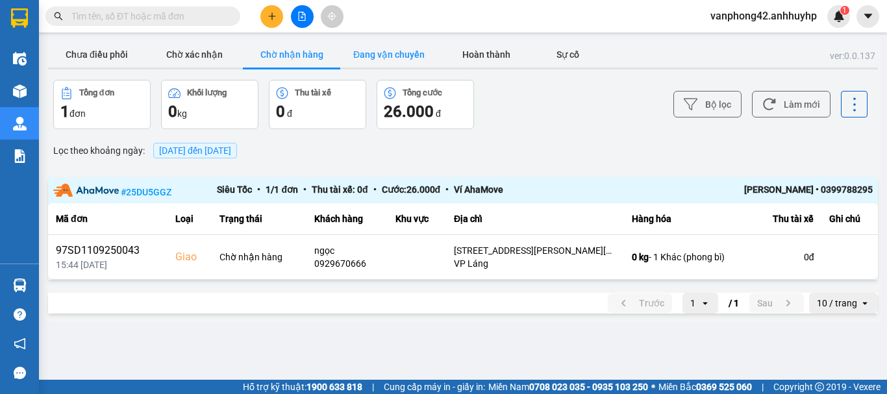
click at [394, 52] on button "Đang vận chuyển" at bounding box center [388, 55] width 97 height 26
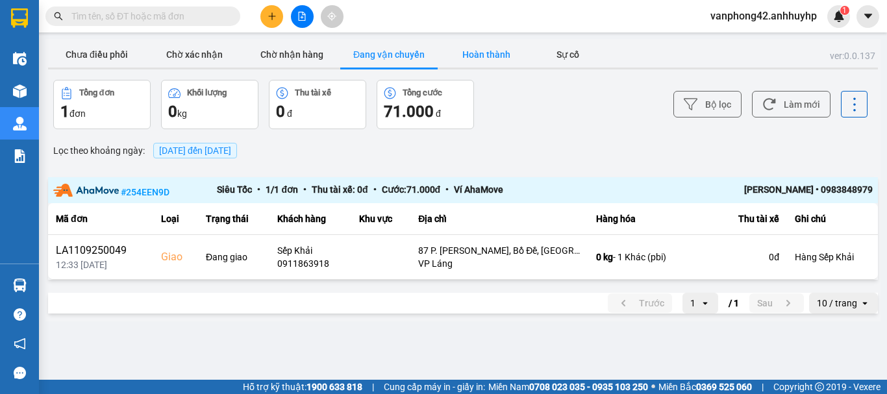
click at [472, 50] on button "Hoàn thành" at bounding box center [486, 55] width 97 height 26
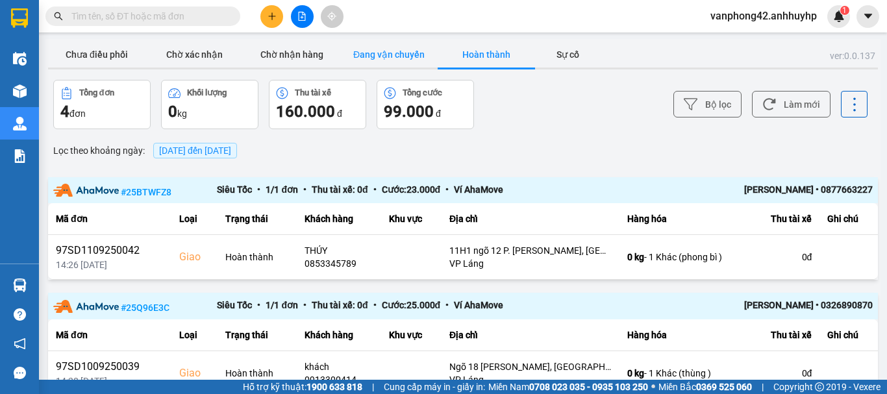
click at [375, 55] on button "Đang vận chuyển" at bounding box center [388, 55] width 97 height 26
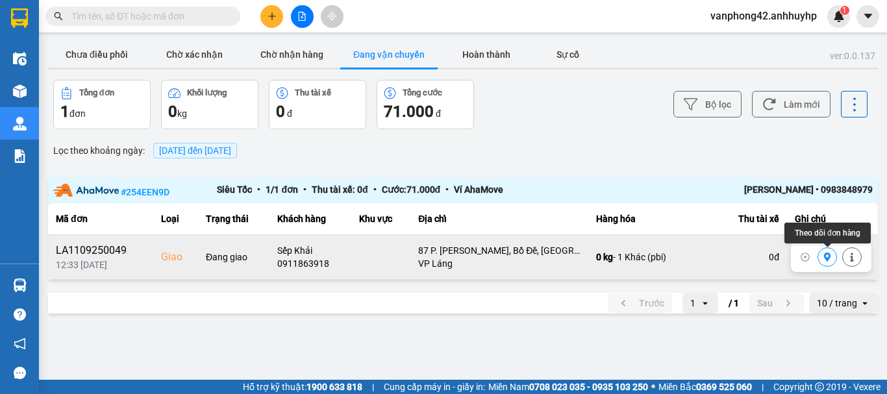
click at [823, 261] on icon at bounding box center [827, 257] width 9 height 9
click at [466, 55] on button "Hoàn thành" at bounding box center [486, 55] width 97 height 26
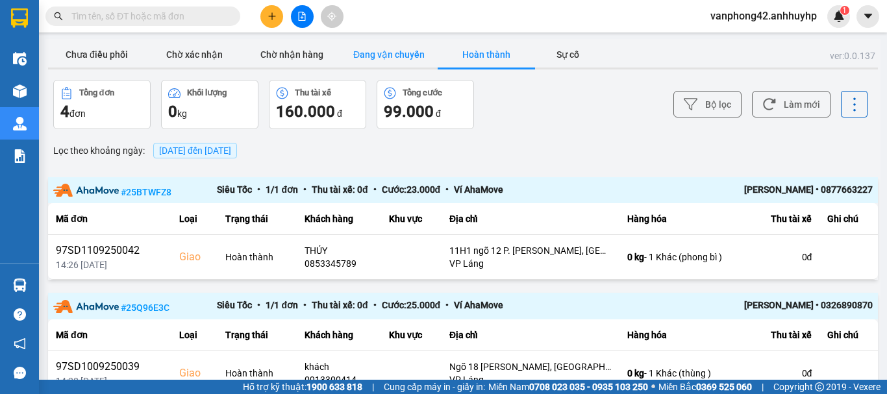
click at [377, 53] on button "Đang vận chuyển" at bounding box center [388, 55] width 97 height 26
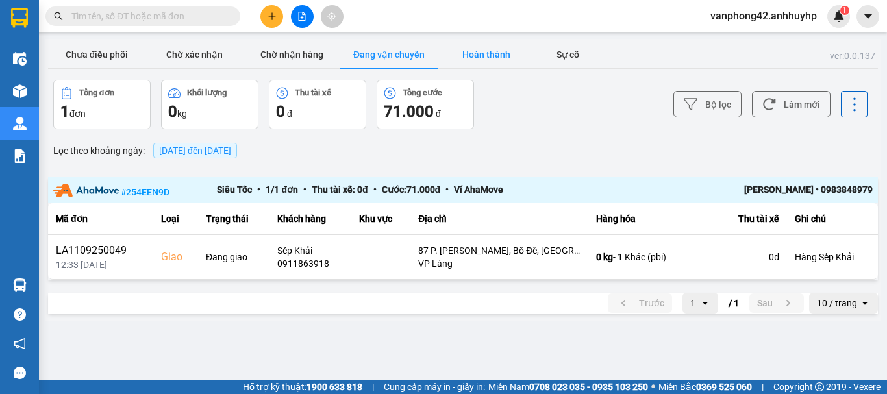
drag, startPoint x: 465, startPoint y: 41, endPoint x: 469, endPoint y: 49, distance: 8.7
click at [466, 42] on div "ver: 0.0.137 Chưa điều phối Chờ xác nhận Chờ nhận hàng Đang vận chuyển Hoàn thà…" at bounding box center [462, 180] width 835 height 282
click at [493, 53] on button "Hoàn thành" at bounding box center [486, 55] width 97 height 26
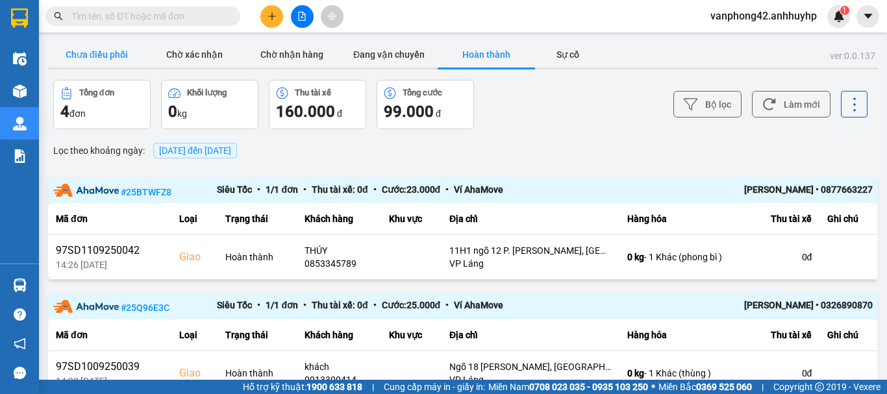
click at [79, 53] on button "Chưa điều phối" at bounding box center [96, 55] width 97 height 26
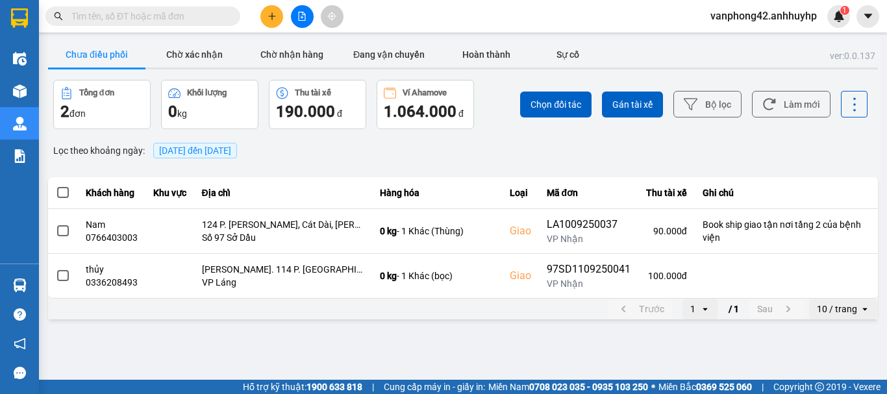
click at [185, 40] on div "ver: 0.0.137 Chưa điều phối Chờ xác nhận Chờ nhận hàng Đang vận chuyển Hoàn thà…" at bounding box center [462, 180] width 835 height 283
click at [188, 51] on button "Chờ xác nhận" at bounding box center [193, 55] width 97 height 26
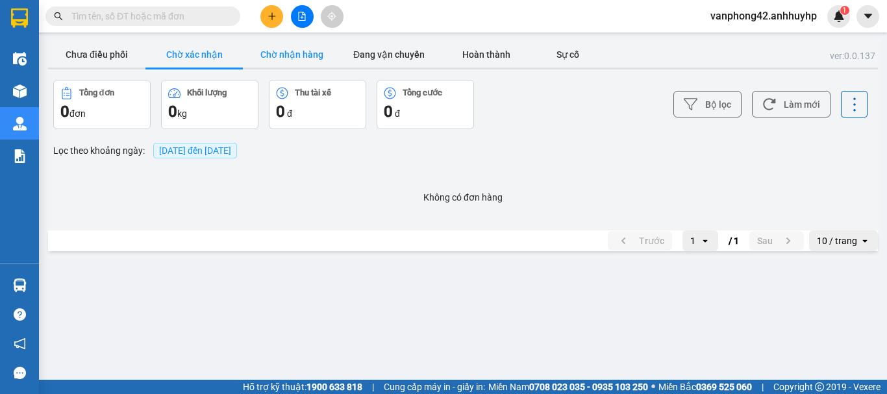
click at [295, 49] on button "Chờ nhận hàng" at bounding box center [291, 55] width 97 height 26
click at [384, 51] on button "Đang vận chuyển" at bounding box center [388, 55] width 97 height 26
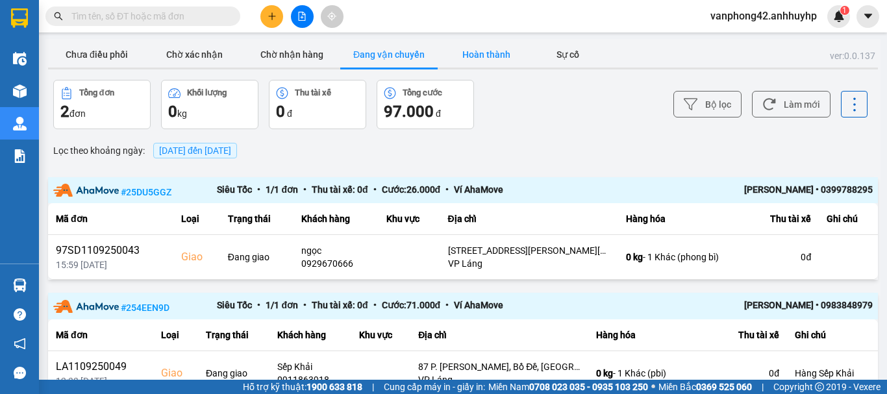
click at [470, 48] on button "Hoàn thành" at bounding box center [486, 55] width 97 height 26
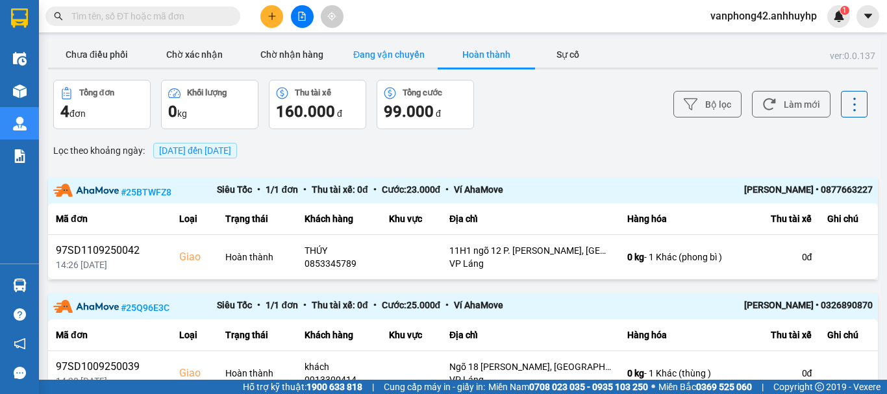
click at [393, 53] on button "Đang vận chuyển" at bounding box center [388, 55] width 97 height 26
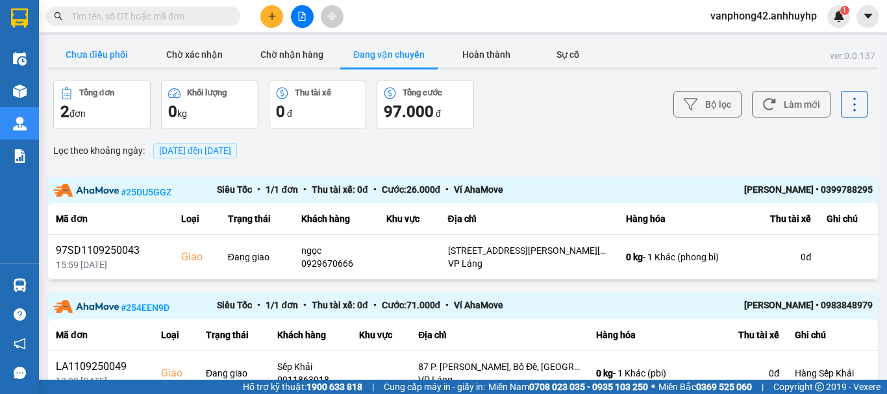
click at [123, 47] on button "Chưa điều phối" at bounding box center [96, 55] width 97 height 26
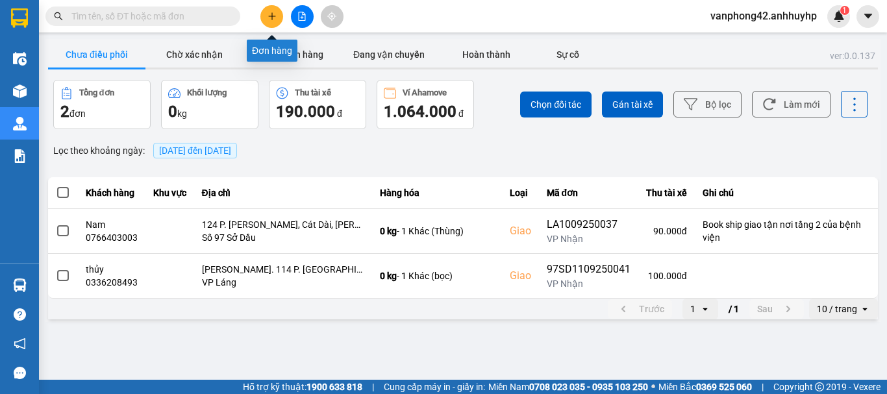
click at [271, 10] on button at bounding box center [271, 16] width 23 height 23
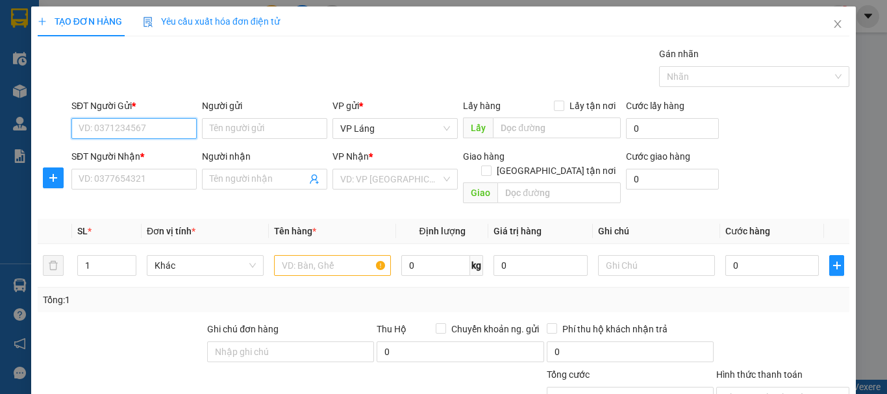
drag, startPoint x: 145, startPoint y: 135, endPoint x: 193, endPoint y: 129, distance: 47.8
click at [147, 136] on input "SĐT Người Gửi *" at bounding box center [133, 128] width 125 height 21
click at [143, 129] on input "03479042222" at bounding box center [133, 128] width 125 height 21
click at [115, 130] on input "03479042222" at bounding box center [133, 128] width 125 height 21
type input "0347902222"
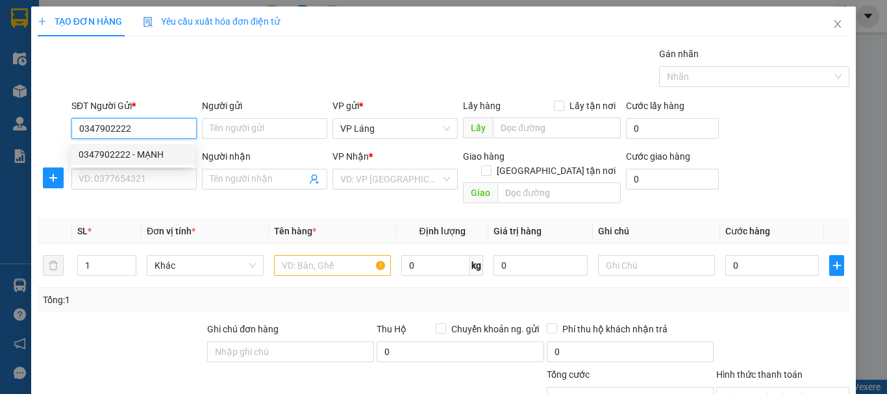
click at [150, 120] on input "0347902222" at bounding box center [133, 128] width 125 height 21
click at [149, 146] on div "0347902222 - MẠNH" at bounding box center [133, 154] width 124 height 21
type input "MẠNH"
type input "0347902222"
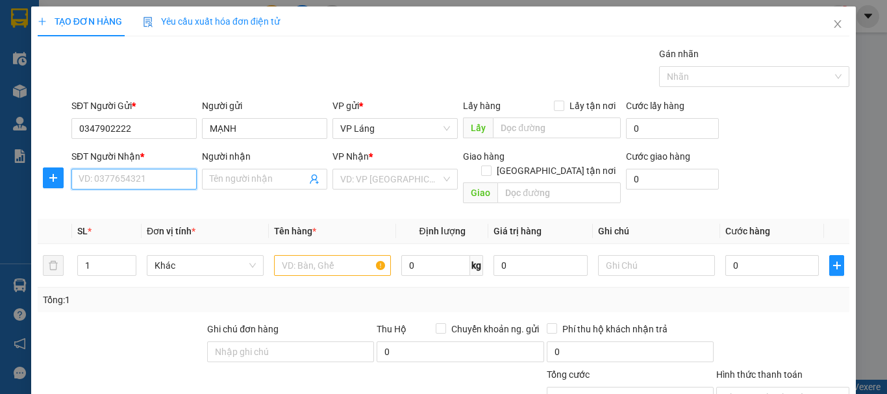
click at [147, 176] on input "SĐT Người Nhận *" at bounding box center [133, 179] width 125 height 21
click at [132, 227] on div "0968835216 - Cường" at bounding box center [133, 226] width 108 height 14
type input "0968835216"
type input "Cường"
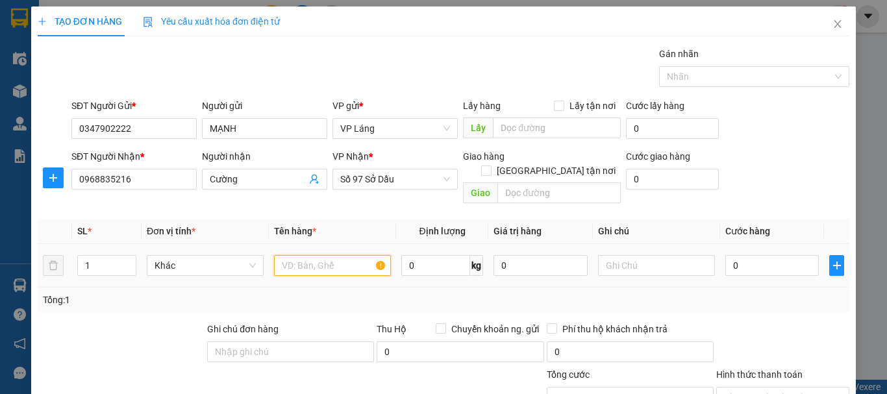
click at [319, 258] on input "text" at bounding box center [332, 265] width 117 height 21
type input "thùng"
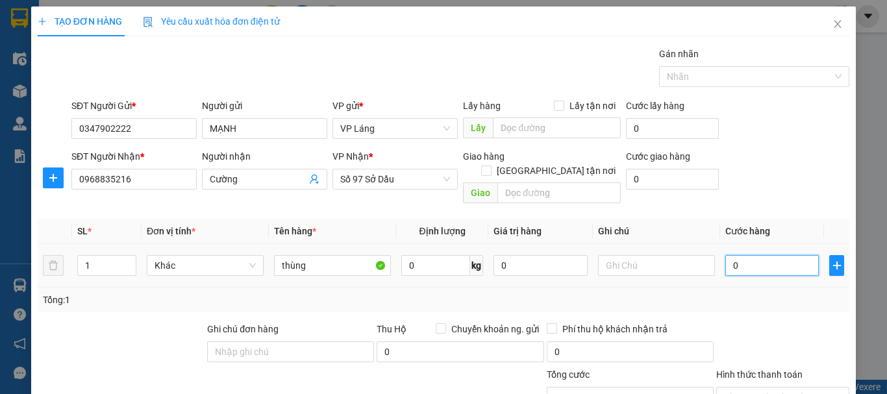
click at [729, 257] on input "0" at bounding box center [771, 265] width 93 height 21
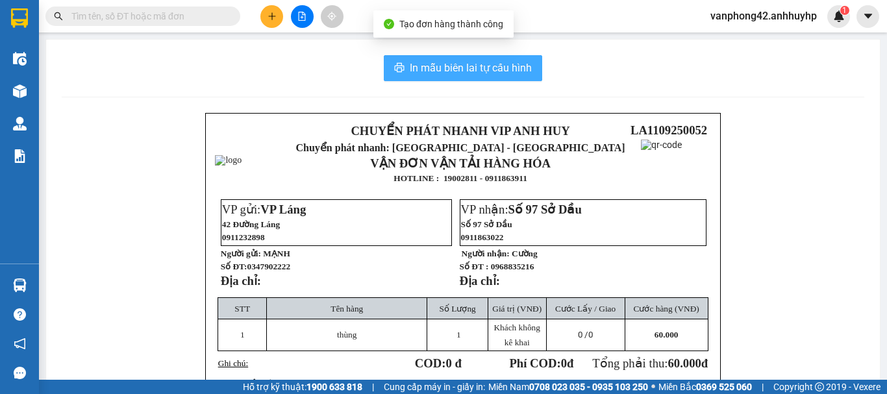
click at [394, 62] on button "In mẫu biên lai tự cấu hình" at bounding box center [463, 68] width 158 height 26
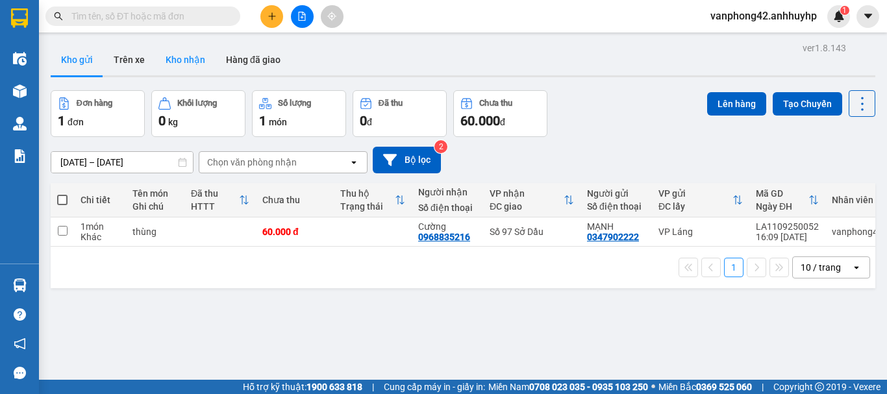
click at [203, 60] on button "Kho nhận" at bounding box center [185, 59] width 60 height 31
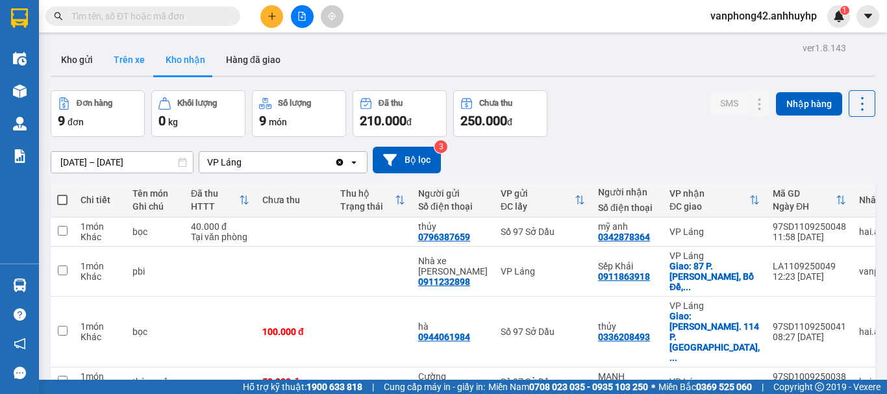
click at [126, 56] on button "Trên xe" at bounding box center [129, 59] width 52 height 31
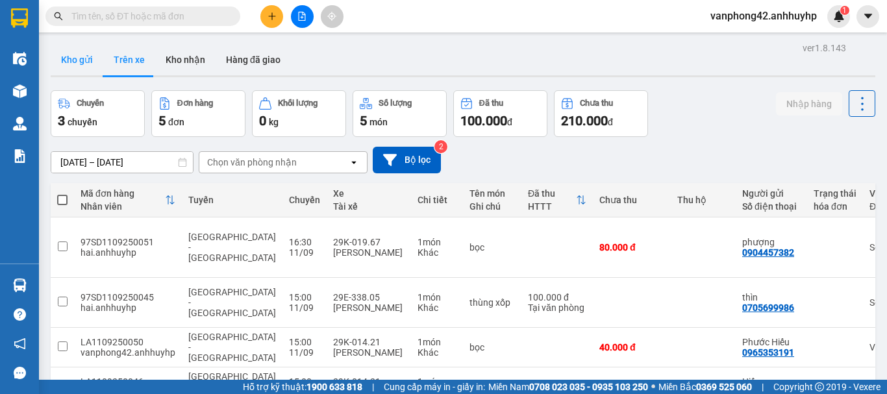
click at [90, 68] on button "Kho gửi" at bounding box center [77, 59] width 53 height 31
